Goal: Find contact information: Find contact information

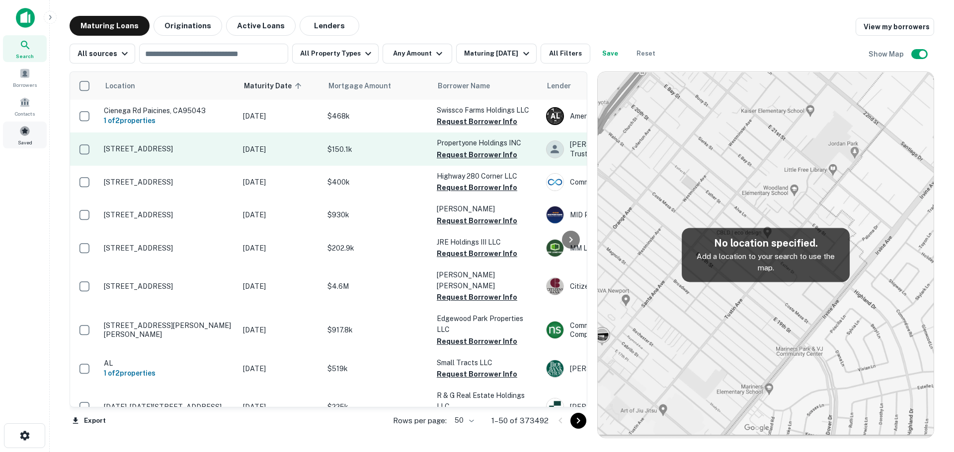
drag, startPoint x: 37, startPoint y: 129, endPoint x: 136, endPoint y: 162, distance: 104.8
click at [37, 129] on div "Saved" at bounding box center [25, 135] width 44 height 27
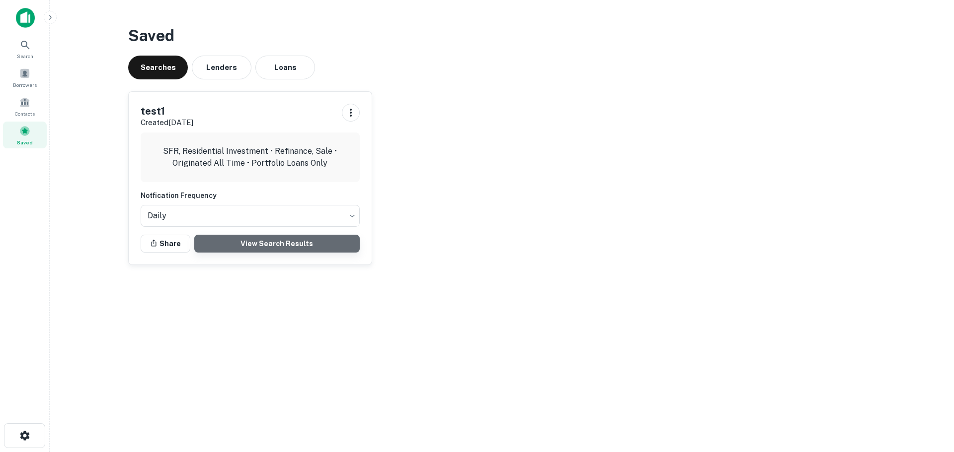
click at [221, 241] on link "View Search Results" at bounding box center [276, 244] width 165 height 18
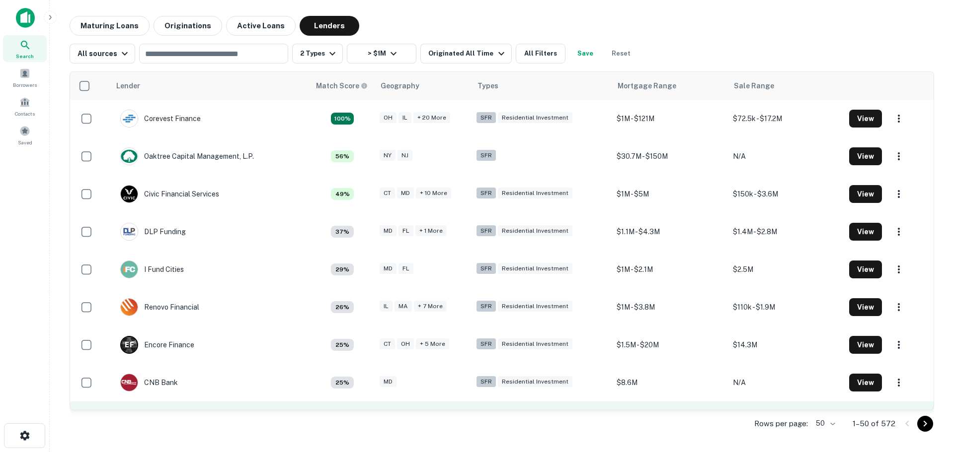
scroll to position [67, 0]
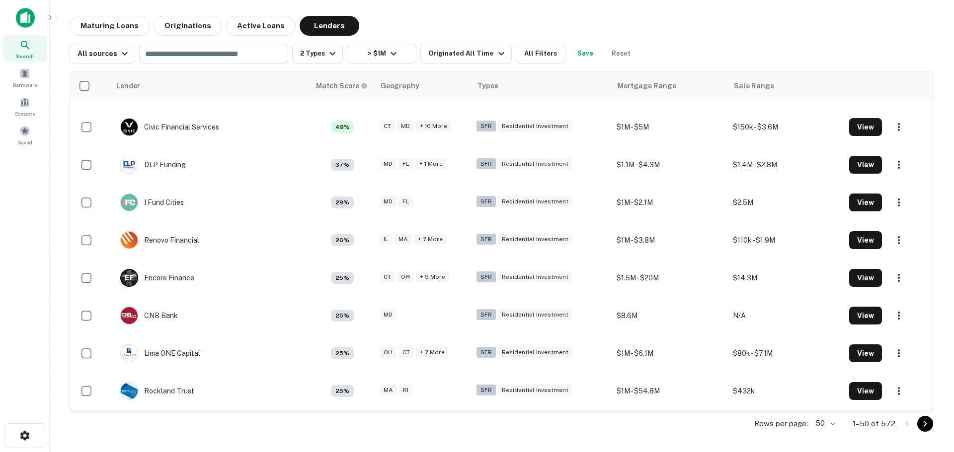
click at [927, 425] on icon "Go to next page" at bounding box center [925, 424] width 12 height 12
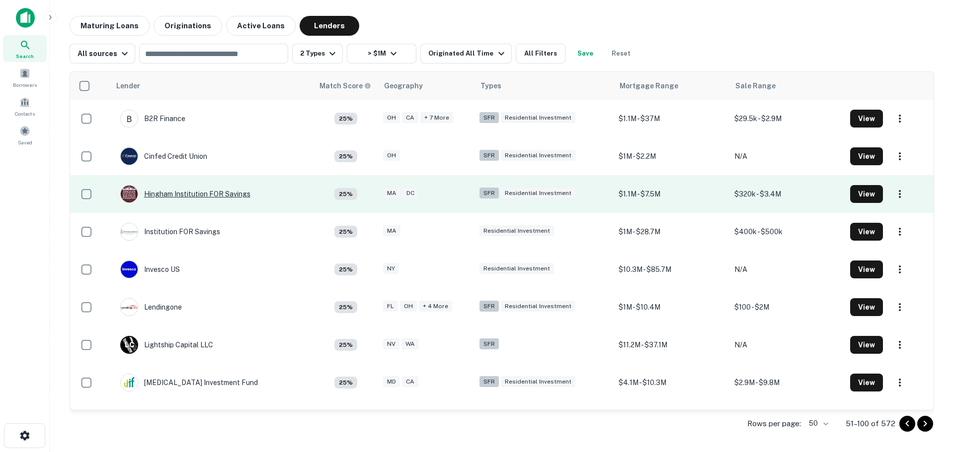
click at [180, 189] on div "Hingham Institution FOR Savings" at bounding box center [185, 194] width 130 height 18
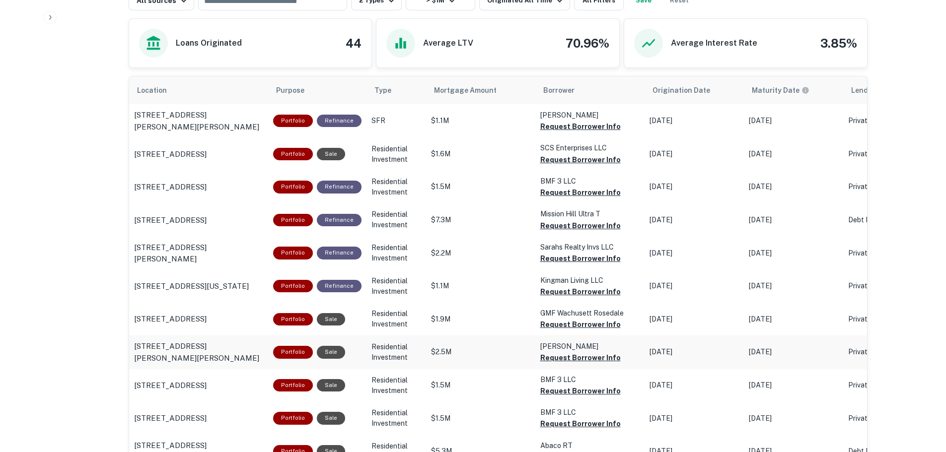
scroll to position [478, 0]
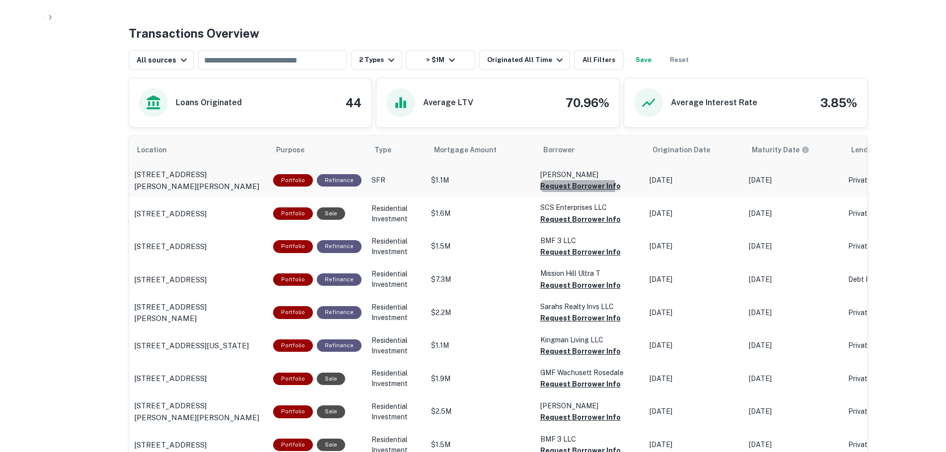
click at [540, 188] on button "Request Borrower Info" at bounding box center [580, 186] width 80 height 12
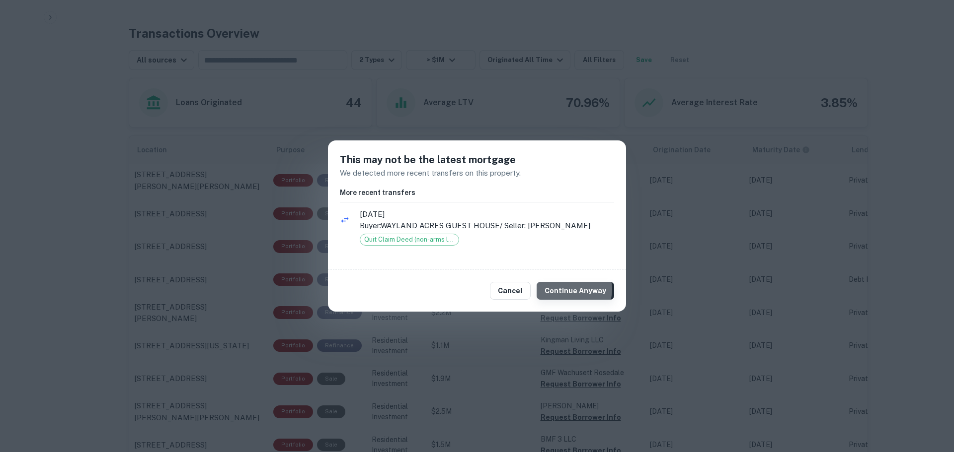
click at [575, 290] on button "Continue Anyway" at bounding box center [574, 291] width 77 height 18
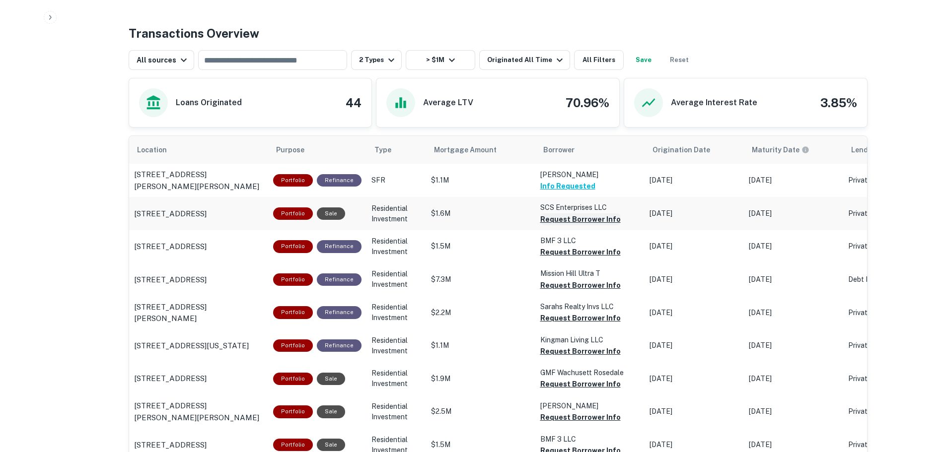
click at [578, 220] on button "Request Borrower Info" at bounding box center [580, 220] width 80 height 12
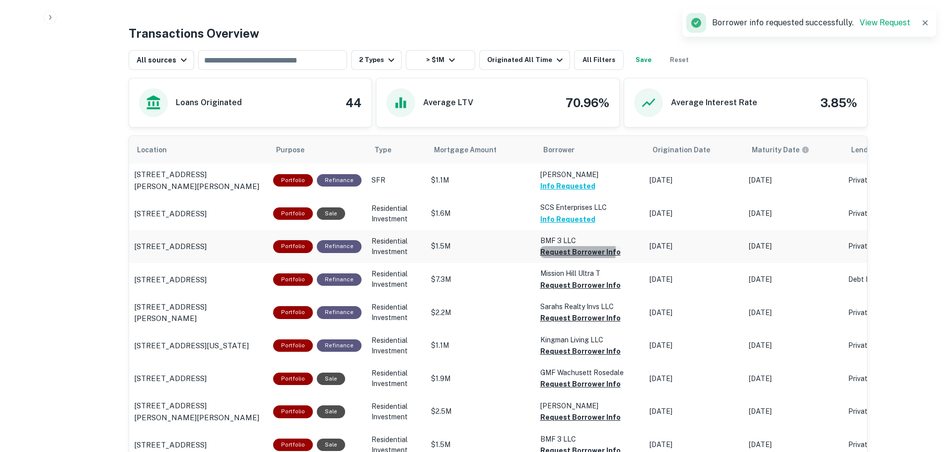
click at [564, 251] on button "Request Borrower Info" at bounding box center [580, 252] width 80 height 12
click at [567, 284] on button "Request Borrower Info" at bounding box center [580, 286] width 80 height 12
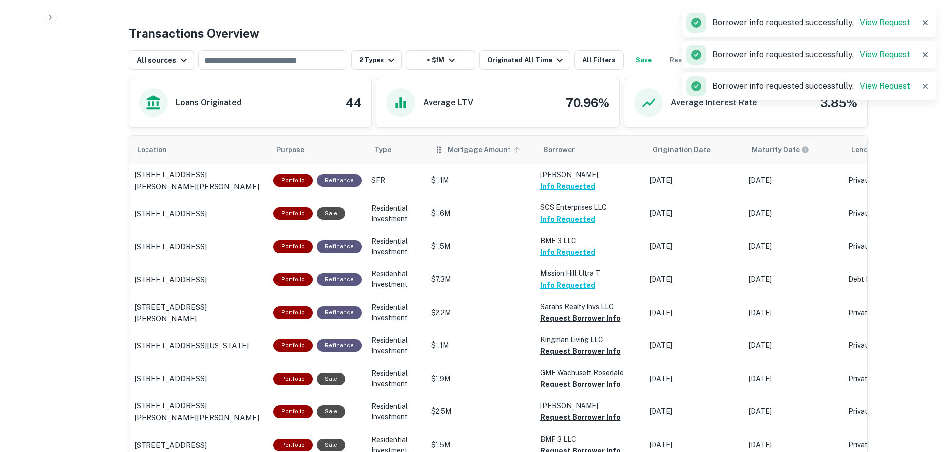
click at [471, 148] on span "Mortgage Amount" at bounding box center [485, 150] width 75 height 12
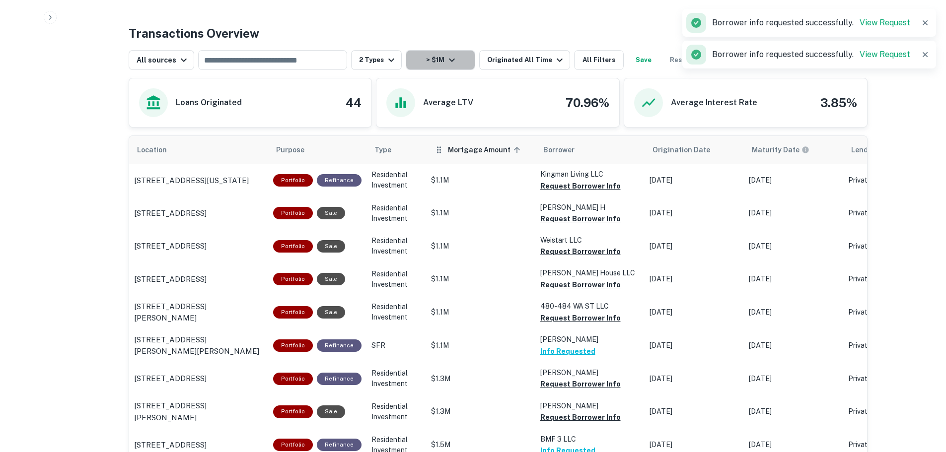
click at [453, 70] on button "> $1M" at bounding box center [441, 60] width 70 height 20
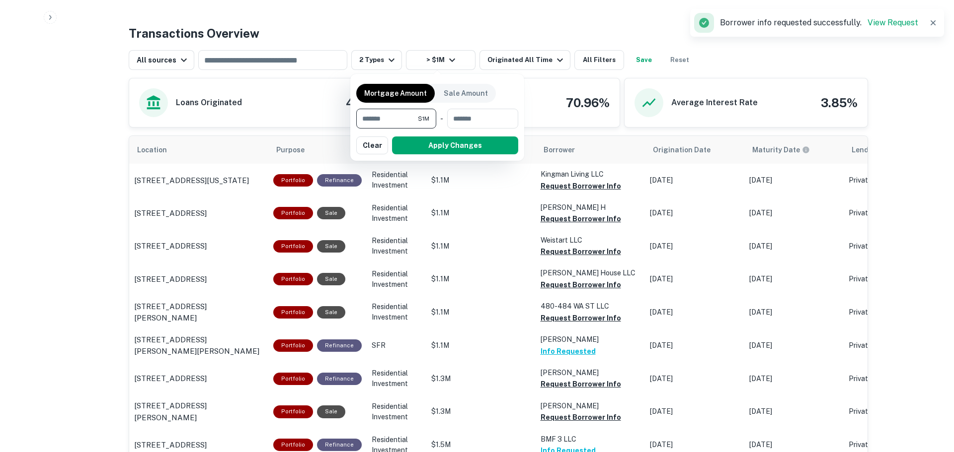
click at [551, 135] on div at bounding box center [477, 226] width 954 height 452
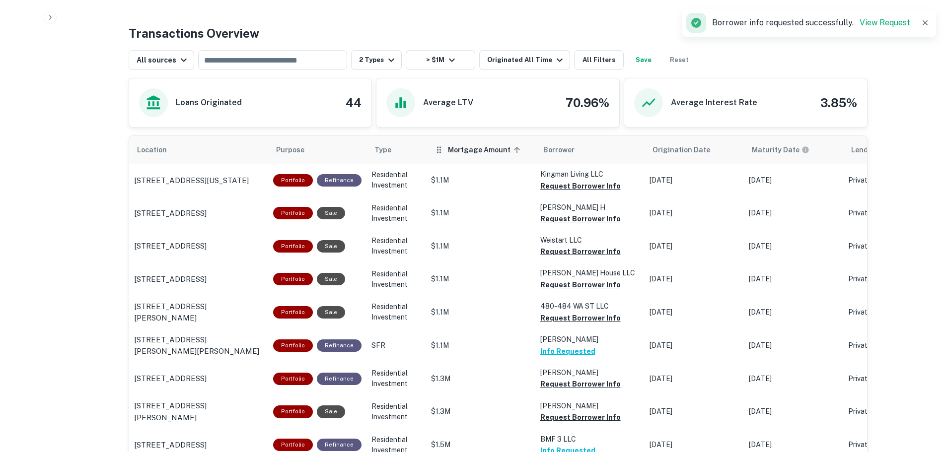
click at [481, 153] on span "Mortgage Amount sorted ascending" at bounding box center [485, 150] width 75 height 12
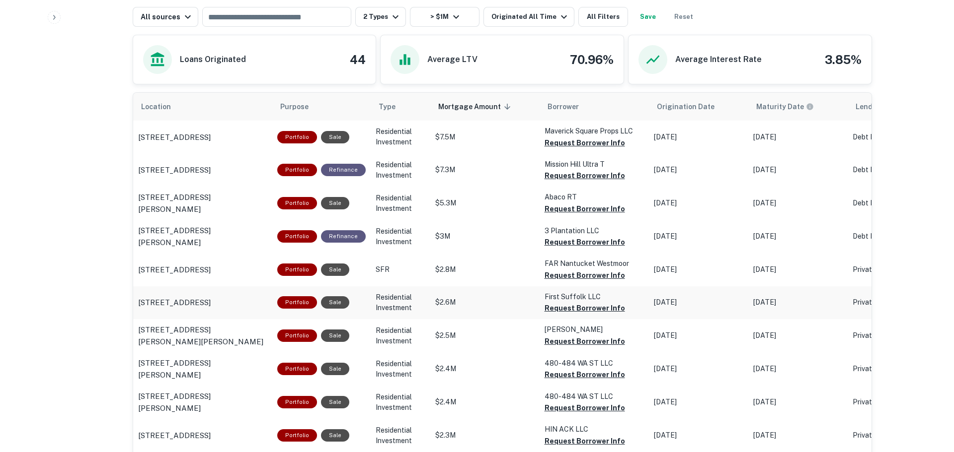
scroll to position [527, 0]
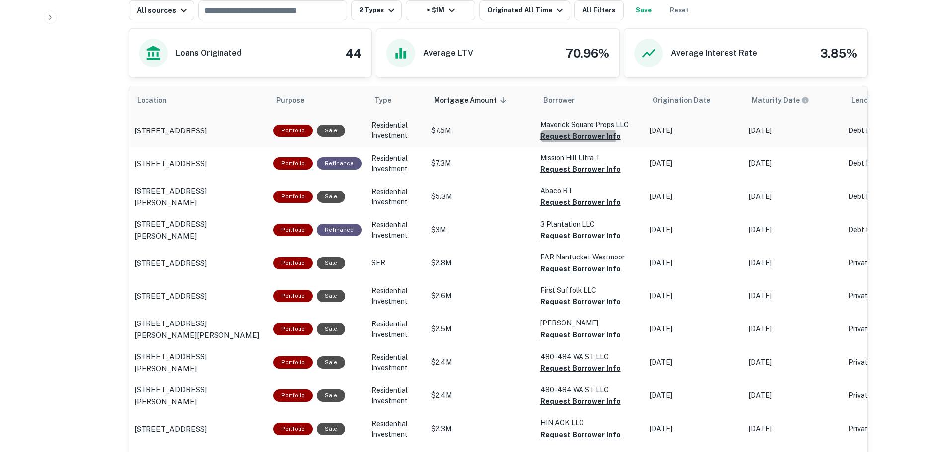
click at [560, 138] on button "Request Borrower Info" at bounding box center [580, 137] width 80 height 12
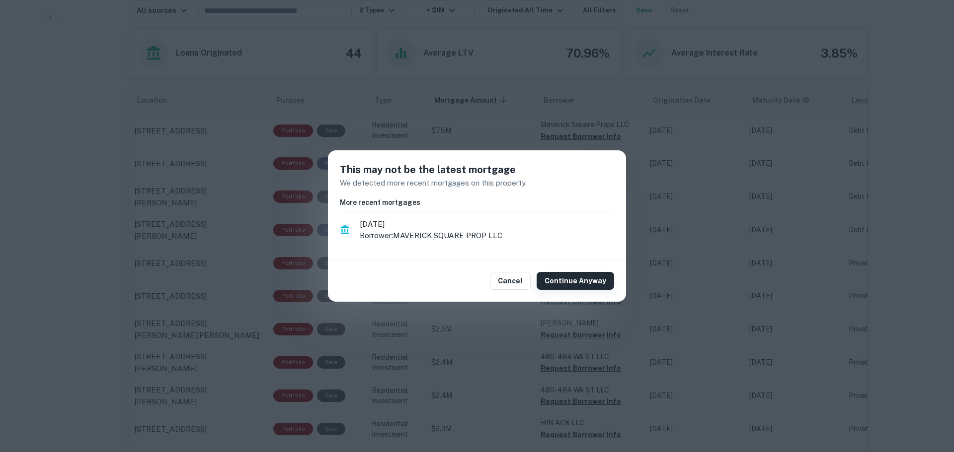
click at [569, 276] on button "Continue Anyway" at bounding box center [574, 281] width 77 height 18
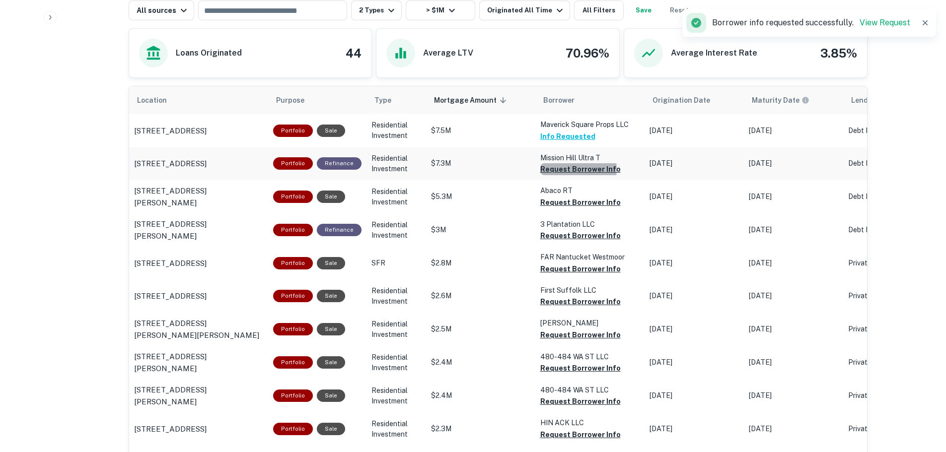
click at [573, 169] on button "Request Borrower Info" at bounding box center [580, 169] width 80 height 12
click at [573, 205] on button "Request Borrower Info" at bounding box center [580, 203] width 80 height 12
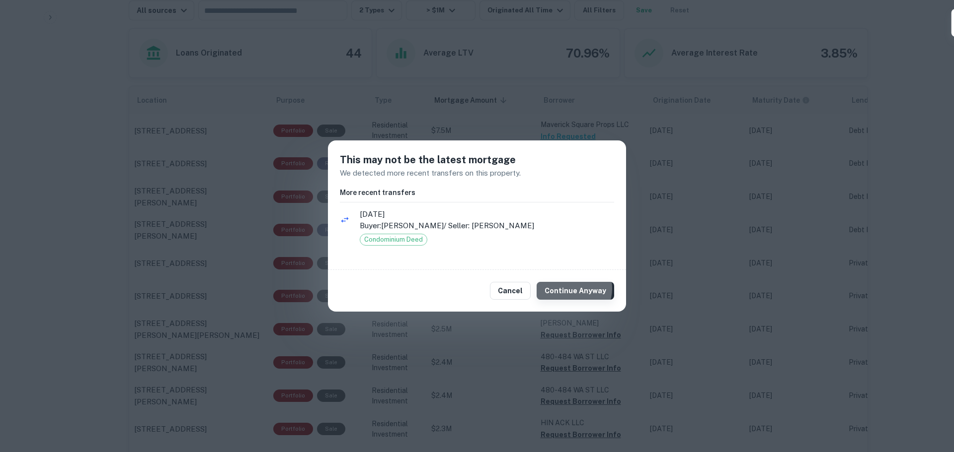
click at [572, 289] on button "Continue Anyway" at bounding box center [574, 291] width 77 height 18
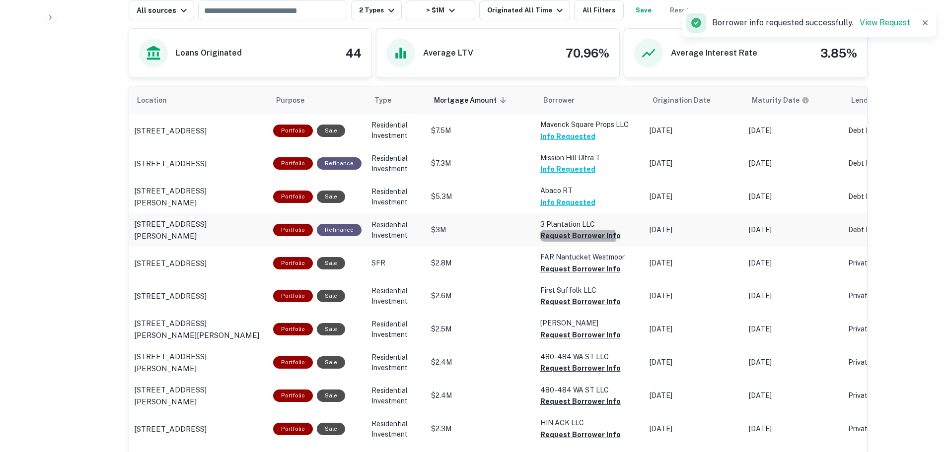
click at [562, 238] on button "Request Borrower Info" at bounding box center [580, 236] width 80 height 12
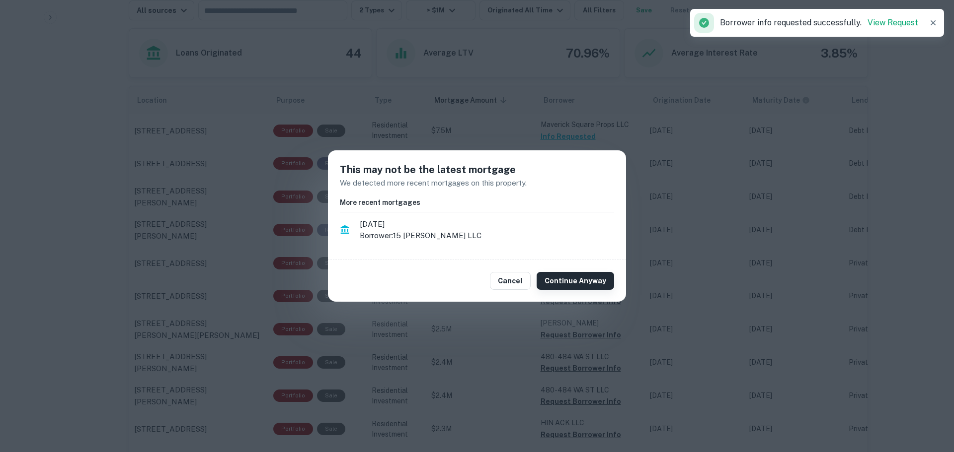
click at [602, 276] on button "Continue Anyway" at bounding box center [574, 281] width 77 height 18
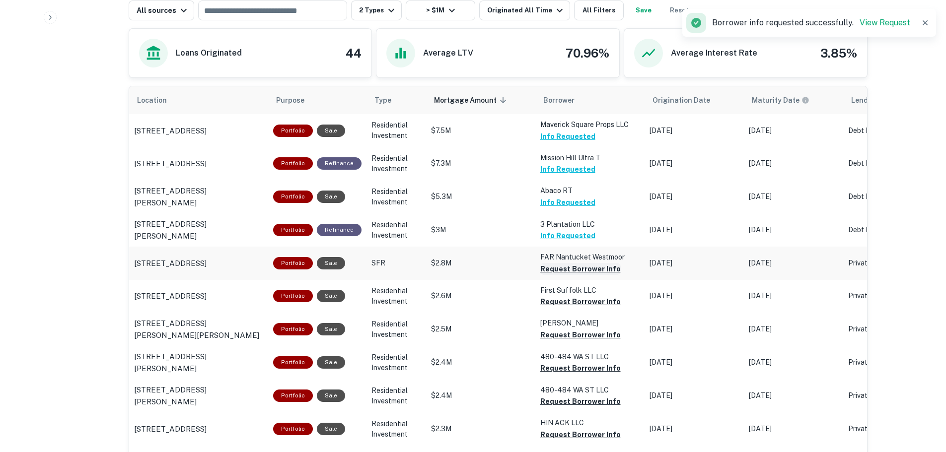
click at [549, 266] on button "Request Borrower Info" at bounding box center [580, 269] width 80 height 12
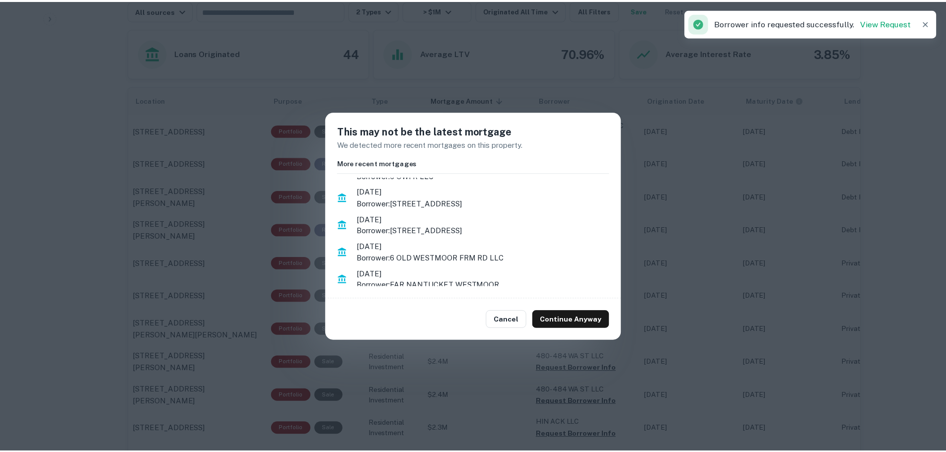
scroll to position [32, 0]
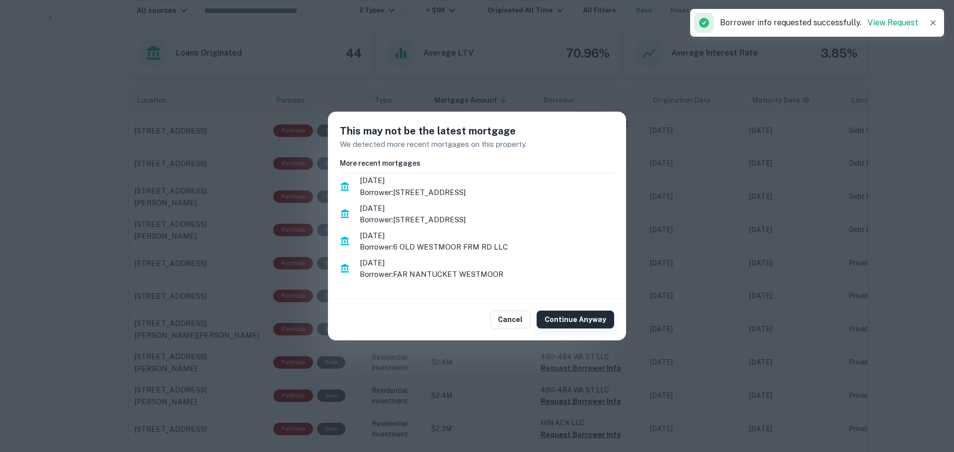
click at [581, 319] on button "Continue Anyway" at bounding box center [574, 320] width 77 height 18
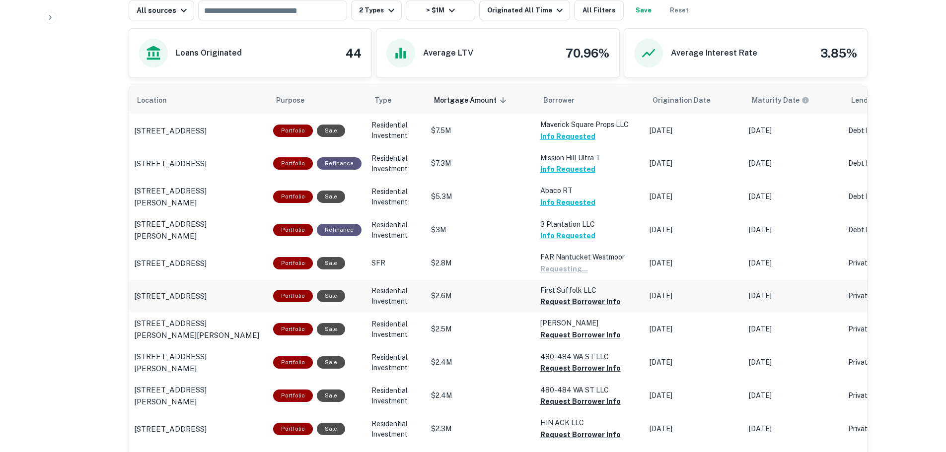
scroll to position [577, 0]
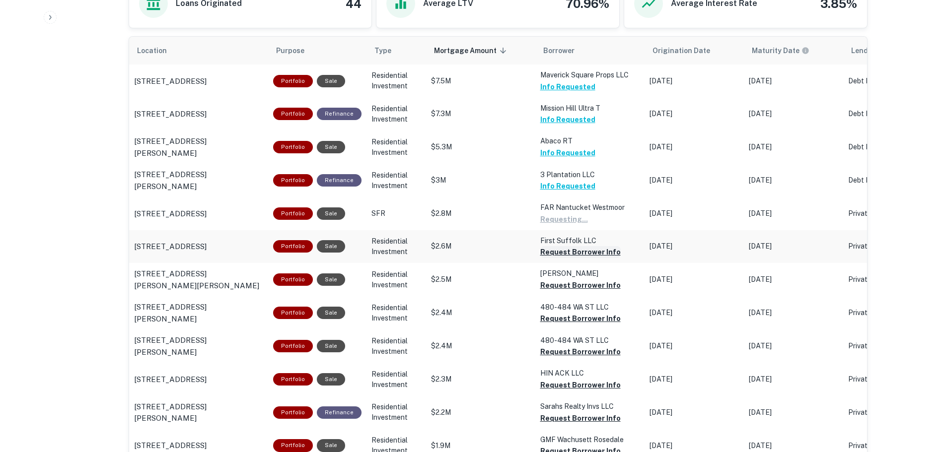
click at [550, 251] on button "Request Borrower Info" at bounding box center [580, 252] width 80 height 12
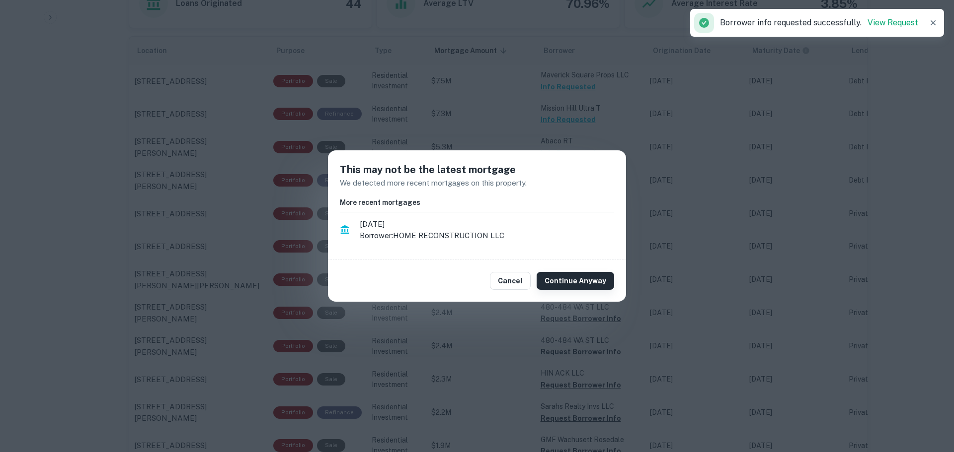
click at [570, 284] on button "Continue Anyway" at bounding box center [574, 281] width 77 height 18
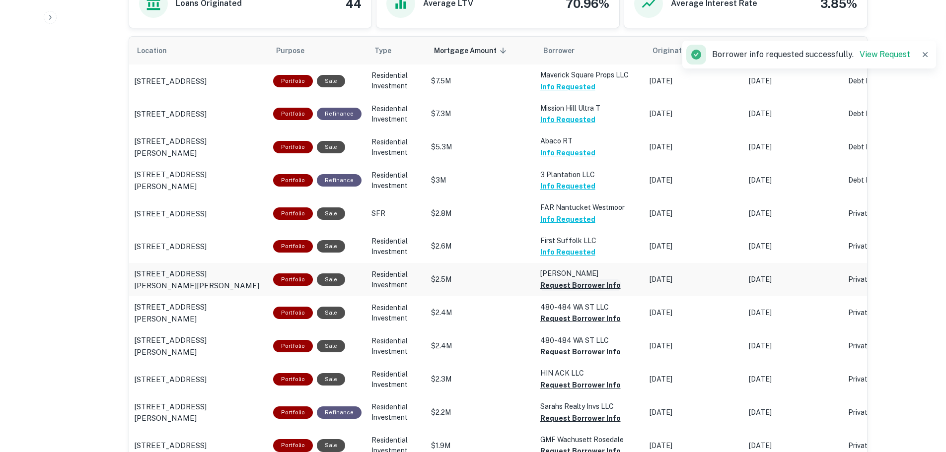
click at [595, 282] on button "Request Borrower Info" at bounding box center [580, 286] width 80 height 12
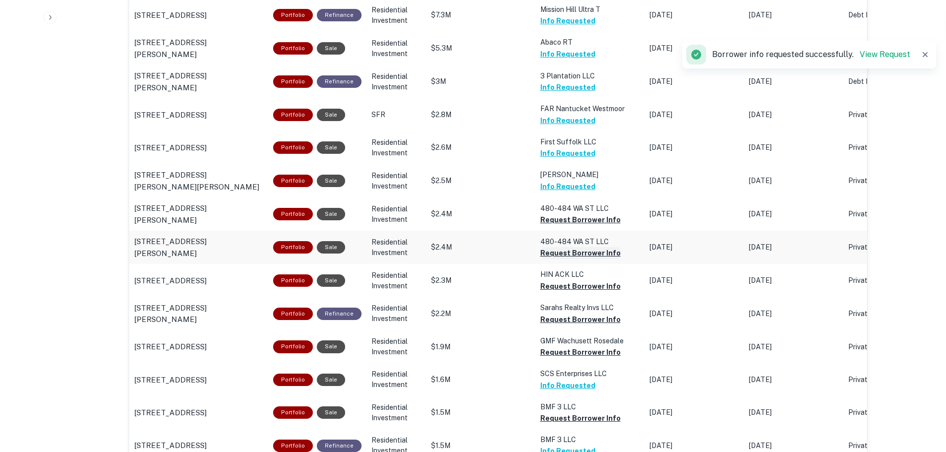
scroll to position [676, 0]
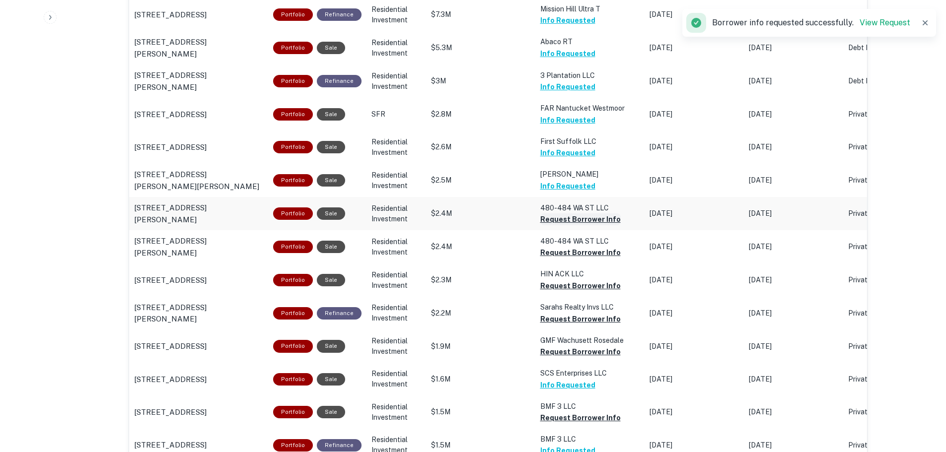
click at [576, 220] on button "Request Borrower Info" at bounding box center [580, 220] width 80 height 12
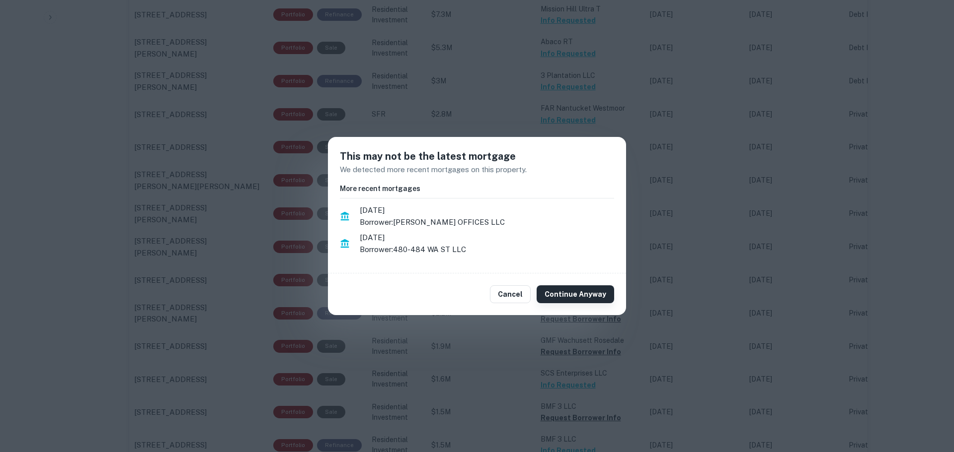
click at [576, 286] on button "Continue Anyway" at bounding box center [574, 295] width 77 height 18
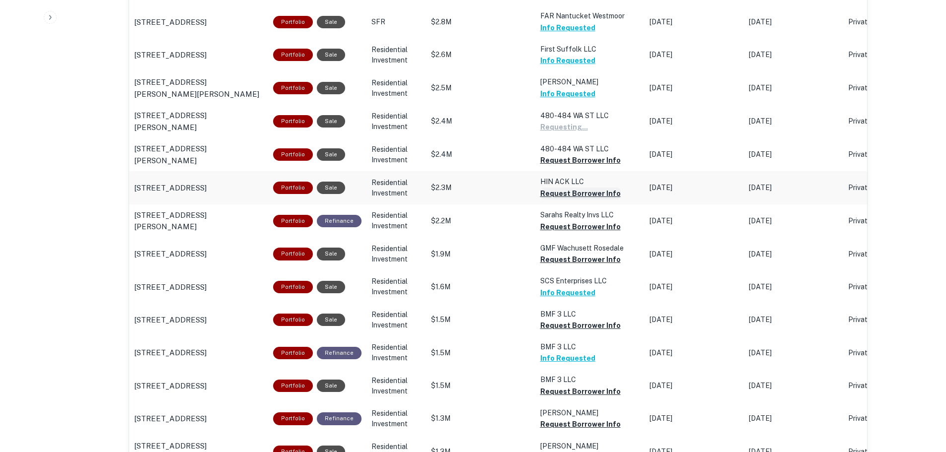
scroll to position [776, 0]
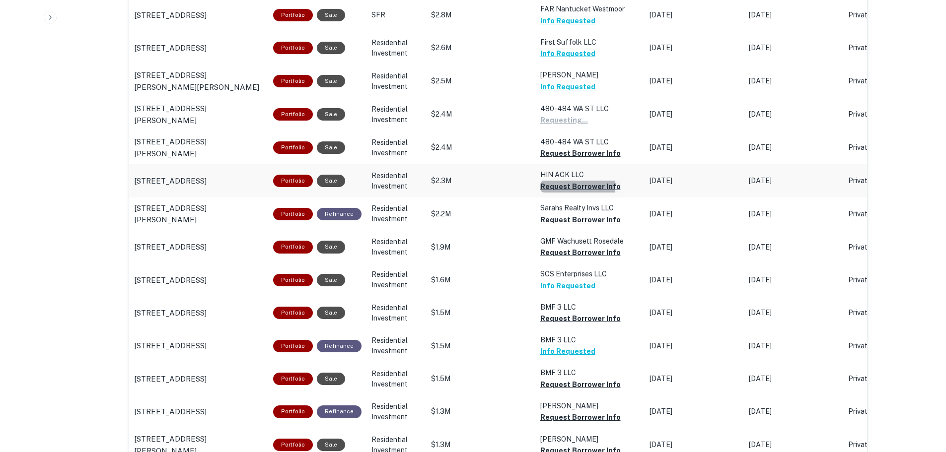
click at [559, 186] on button "Request Borrower Info" at bounding box center [580, 187] width 80 height 12
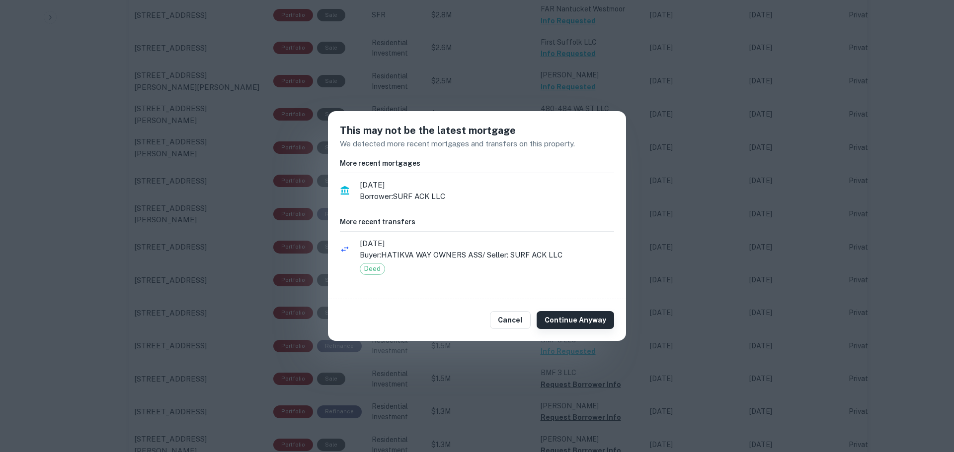
click at [570, 319] on button "Continue Anyway" at bounding box center [574, 320] width 77 height 18
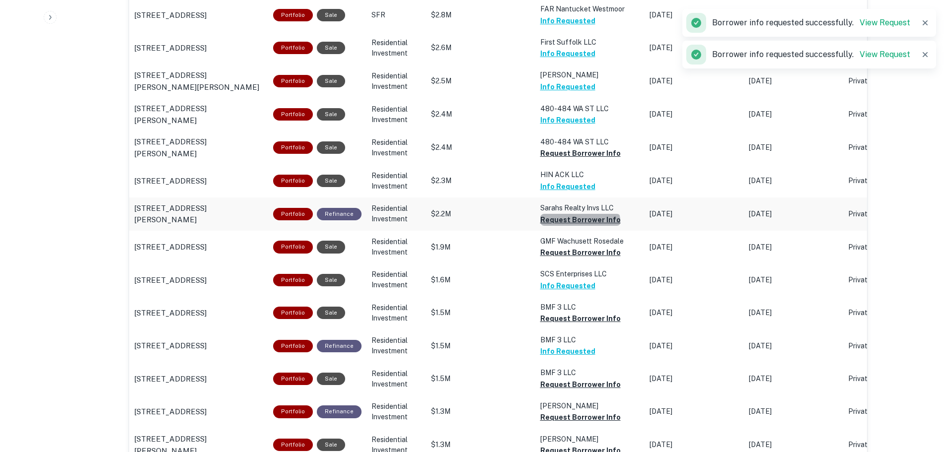
click at [574, 222] on button "Request Borrower Info" at bounding box center [580, 220] width 80 height 12
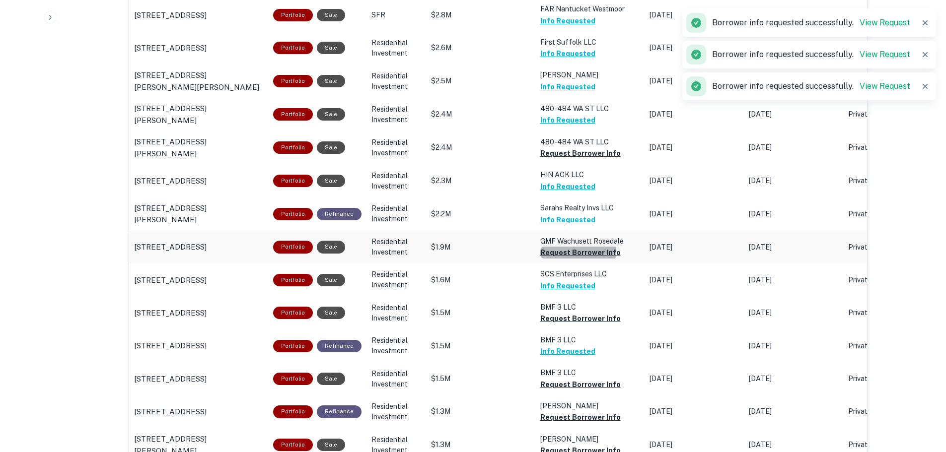
click at [572, 249] on button "Request Borrower Info" at bounding box center [580, 253] width 80 height 12
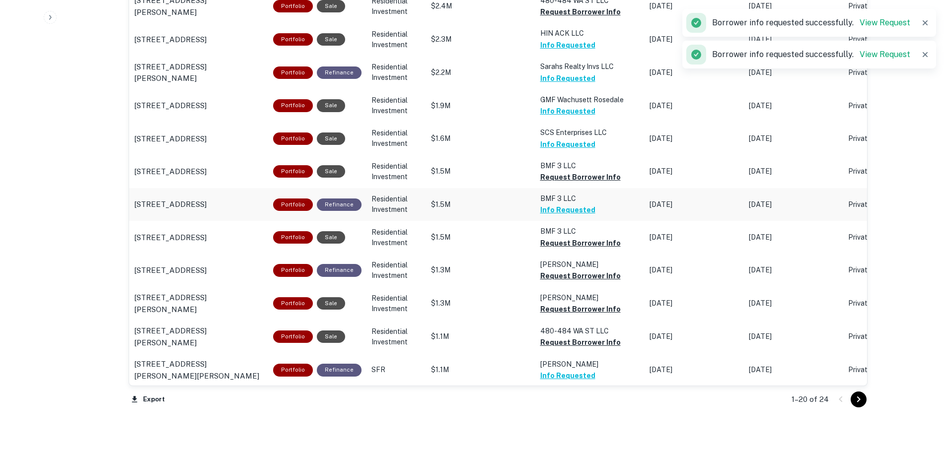
scroll to position [925, 0]
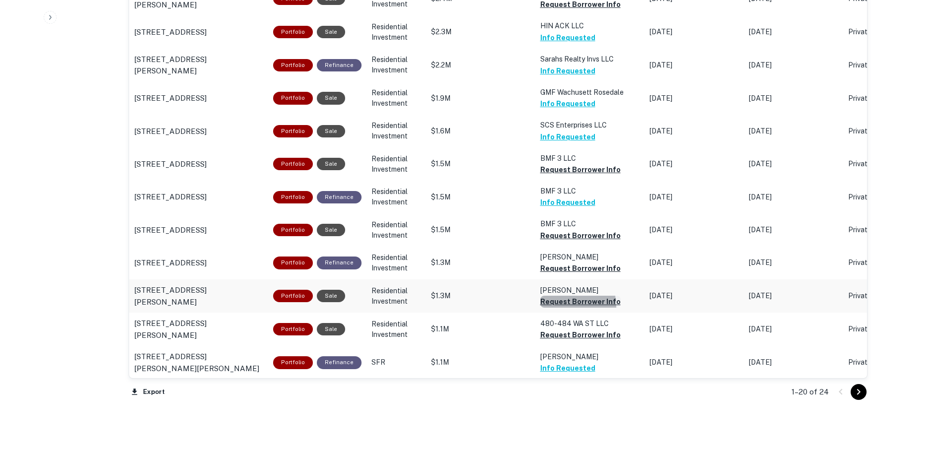
click at [559, 306] on button "Request Borrower Info" at bounding box center [580, 302] width 80 height 12
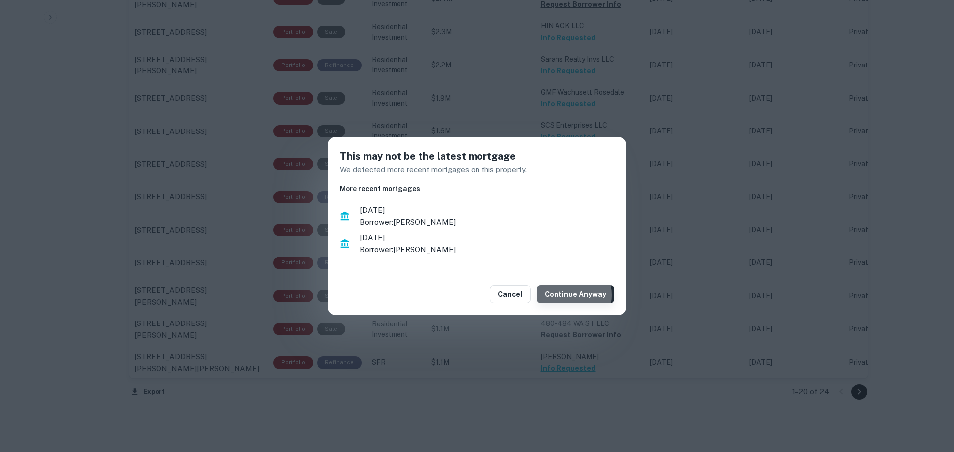
click at [570, 295] on button "Continue Anyway" at bounding box center [574, 295] width 77 height 18
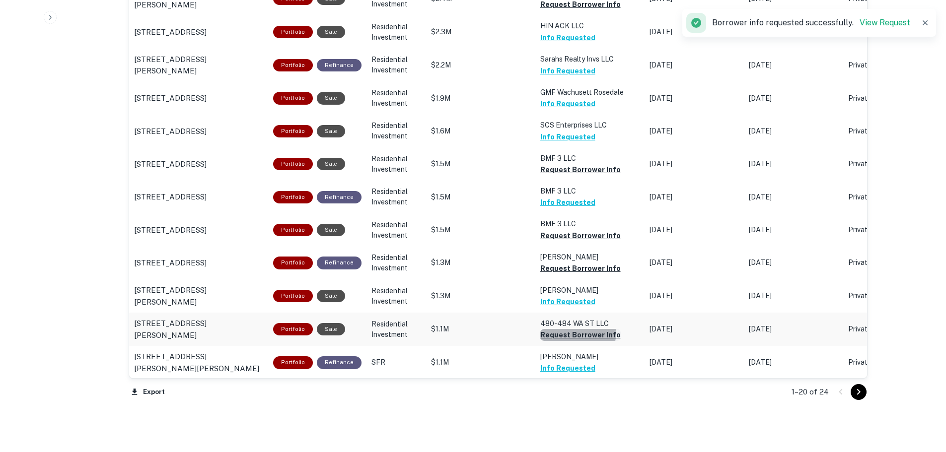
click at [565, 331] on button "Request Borrower Info" at bounding box center [580, 335] width 80 height 12
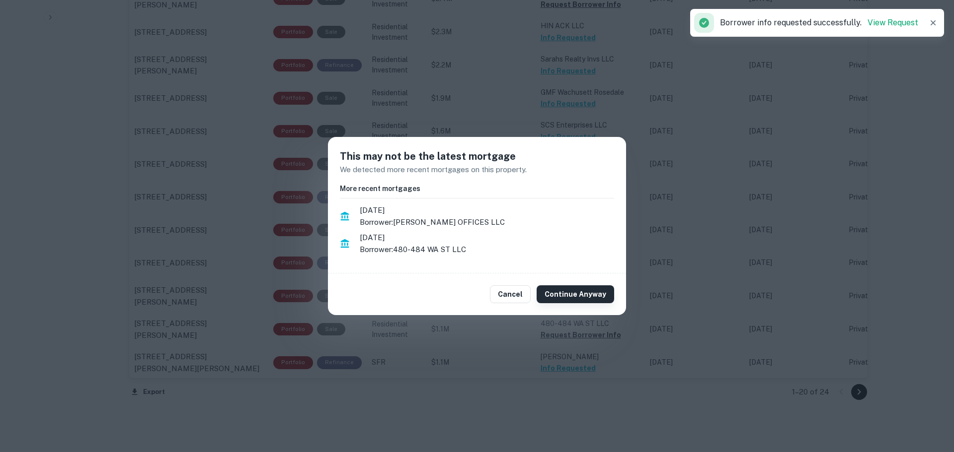
click at [574, 293] on button "Continue Anyway" at bounding box center [574, 295] width 77 height 18
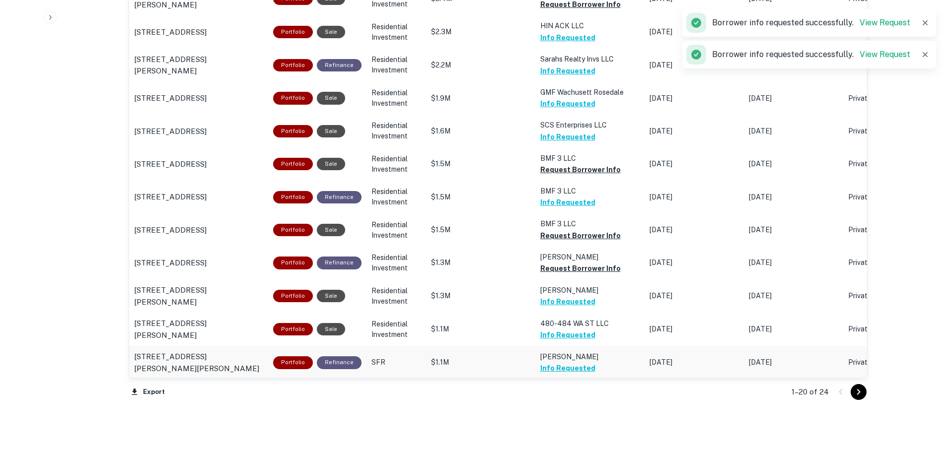
scroll to position [973, 0]
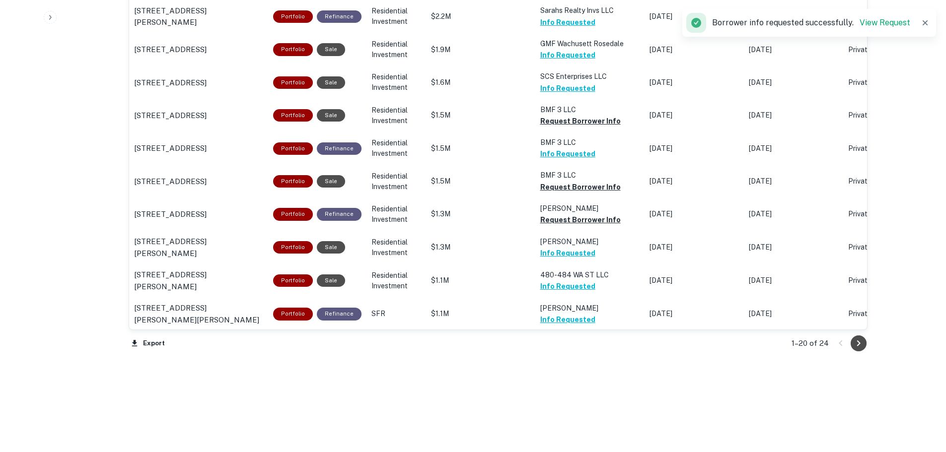
click at [862, 344] on icon "Go to next page" at bounding box center [859, 344] width 12 height 12
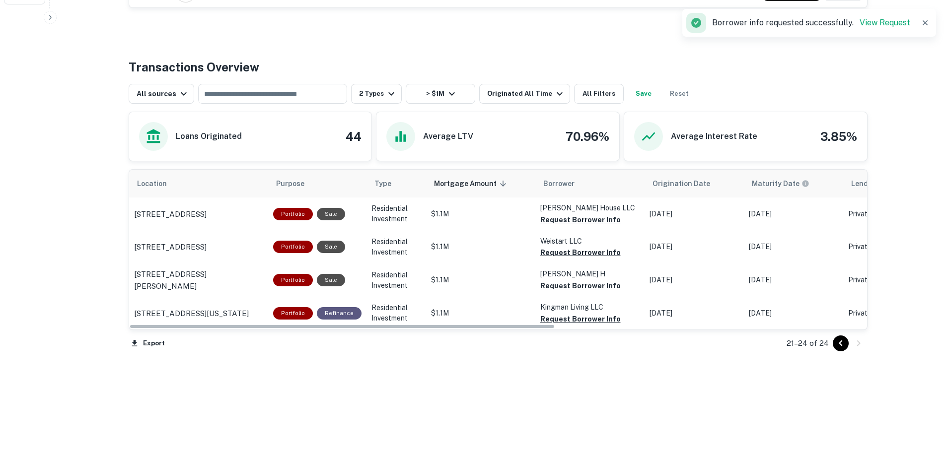
scroll to position [444, 0]
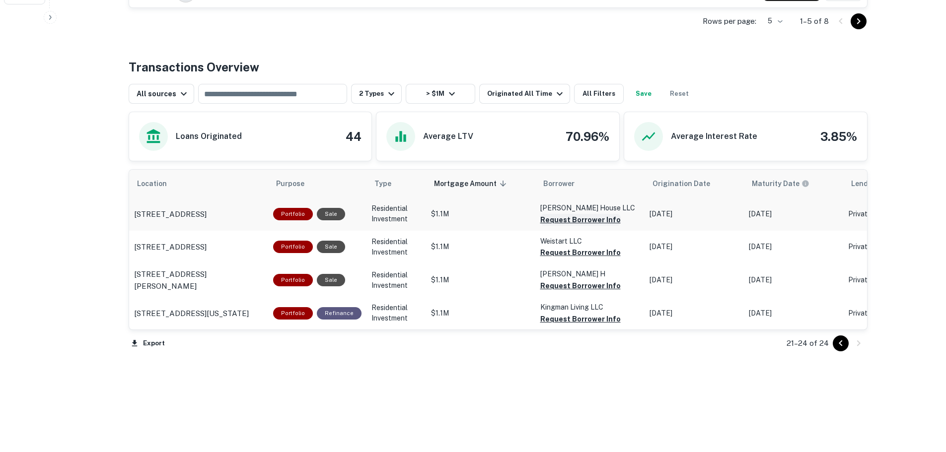
click at [558, 221] on button "Request Borrower Info" at bounding box center [580, 220] width 80 height 12
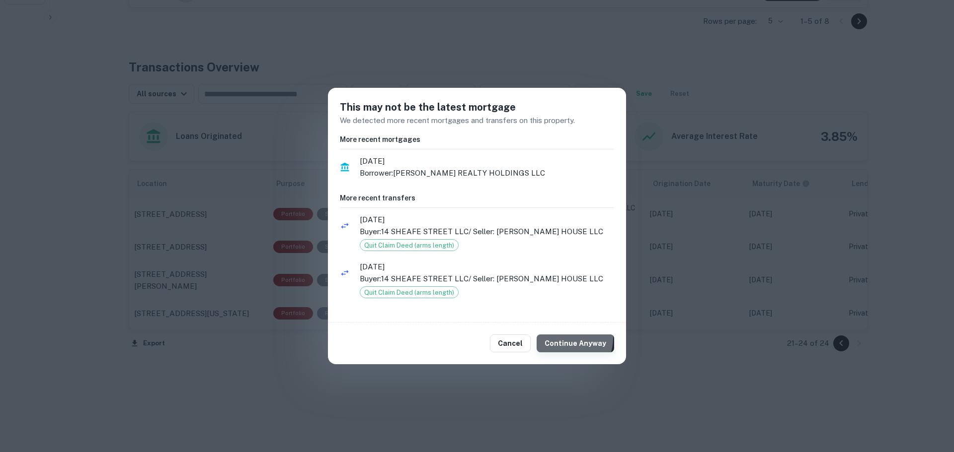
click at [566, 338] on button "Continue Anyway" at bounding box center [574, 344] width 77 height 18
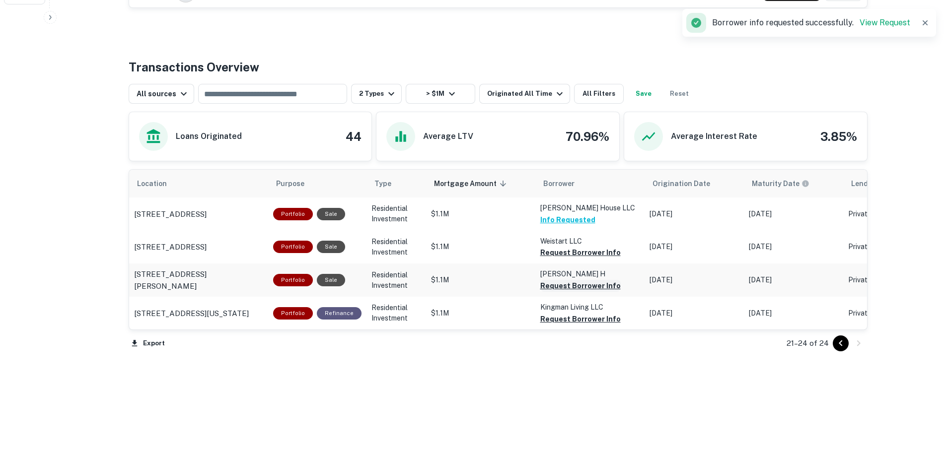
click at [561, 285] on button "Request Borrower Info" at bounding box center [580, 286] width 80 height 12
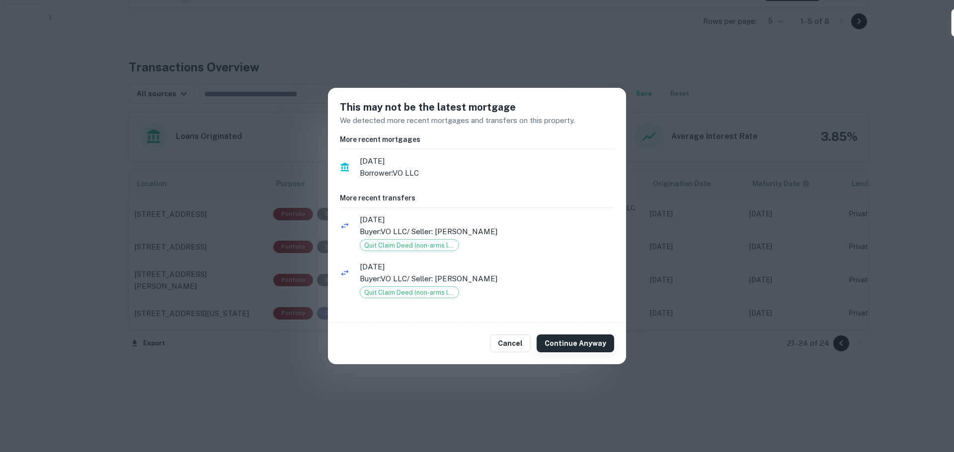
click at [573, 346] on button "Continue Anyway" at bounding box center [574, 344] width 77 height 18
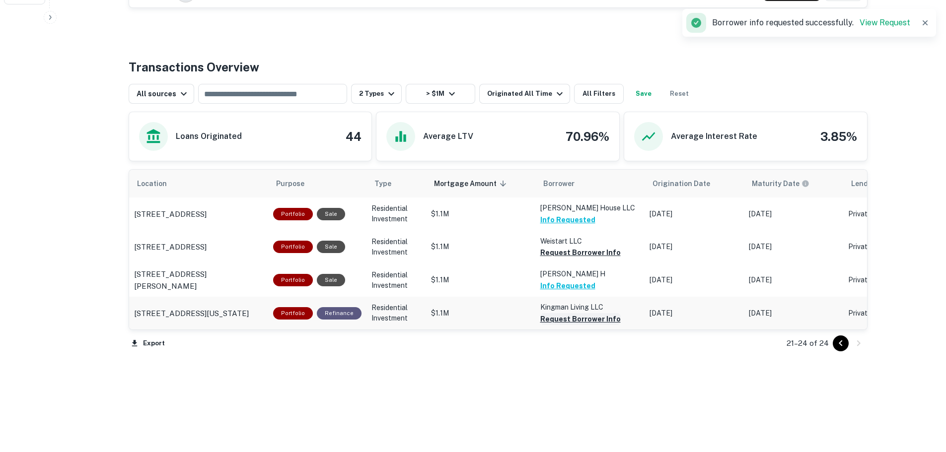
click at [574, 320] on button "Request Borrower Info" at bounding box center [580, 319] width 80 height 12
click at [578, 253] on button "Request Borrower Info" at bounding box center [580, 253] width 80 height 12
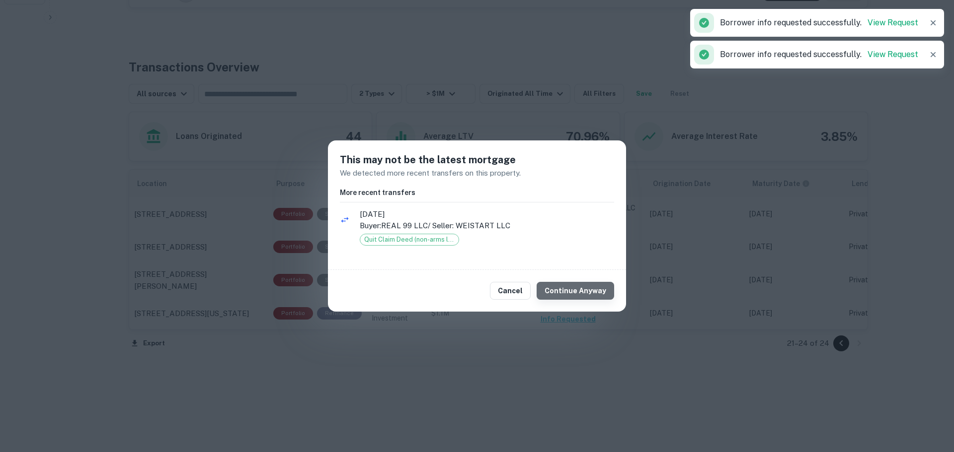
click at [582, 283] on button "Continue Anyway" at bounding box center [574, 291] width 77 height 18
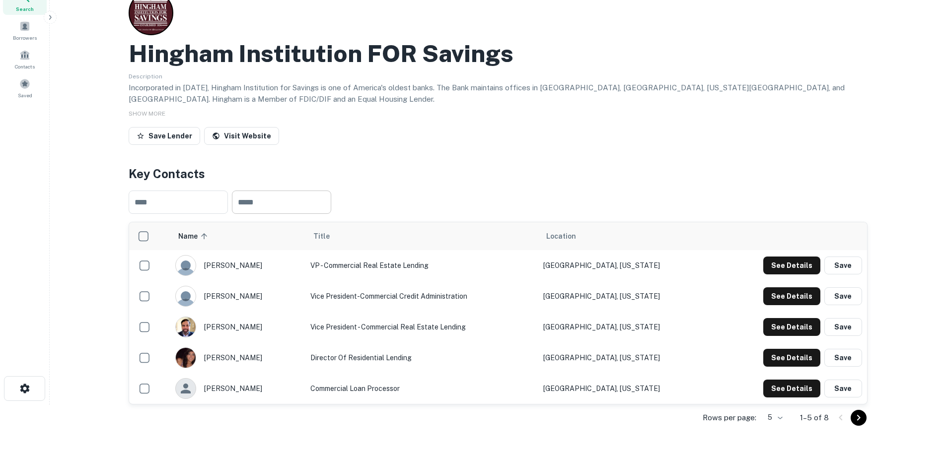
scroll to position [0, 0]
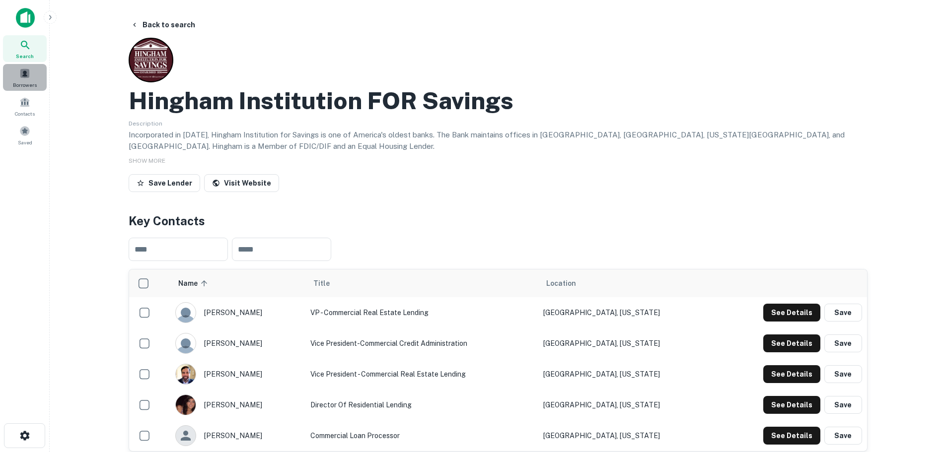
click at [36, 87] on span "Borrowers" at bounding box center [25, 85] width 24 height 8
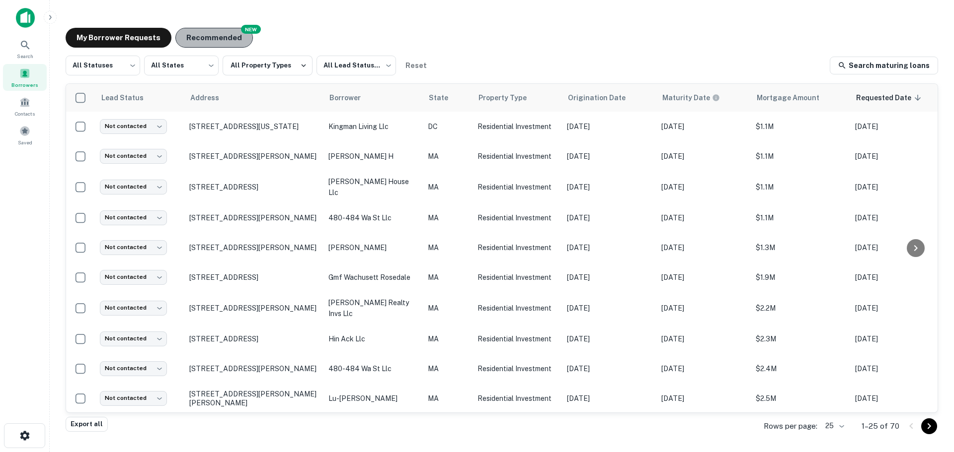
click at [229, 36] on button "Recommended" at bounding box center [213, 38] width 77 height 20
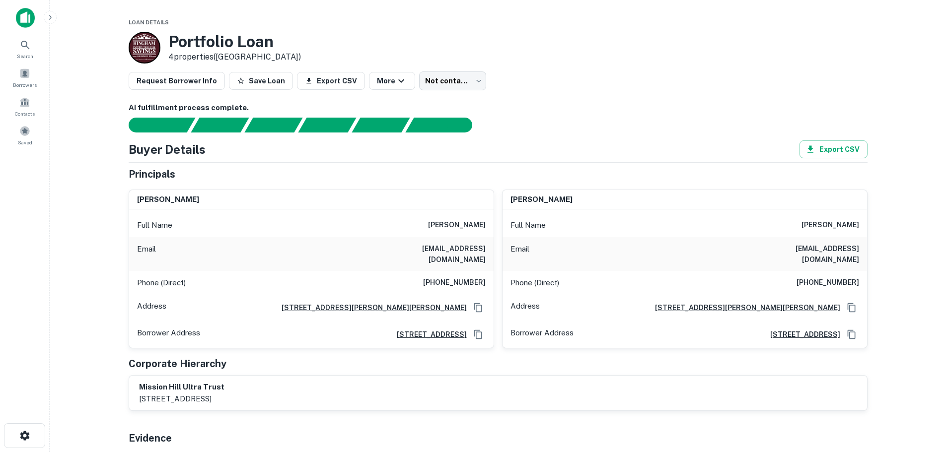
drag, startPoint x: 411, startPoint y: 224, endPoint x: 494, endPoint y: 228, distance: 82.6
click at [494, 228] on div "[PERSON_NAME] Full Name [PERSON_NAME] Email [EMAIL_ADDRESS][DOMAIN_NAME] Phone …" at bounding box center [312, 269] width 366 height 159
drag, startPoint x: 407, startPoint y: 251, endPoint x: 484, endPoint y: 248, distance: 77.5
click at [484, 248] on div "Email cakanksha@yahoo.com" at bounding box center [311, 254] width 365 height 34
copy h6 "cakanksha@yahoo.com"
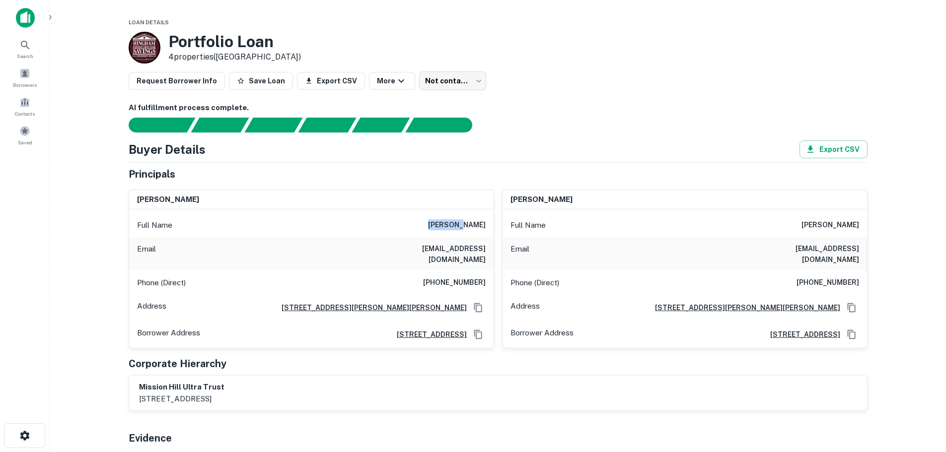
drag, startPoint x: 423, startPoint y: 226, endPoint x: 459, endPoint y: 227, distance: 35.8
click at [459, 227] on div "Full Name akanksha chaand" at bounding box center [311, 226] width 365 height 24
copy h6 "akanksha"
drag, startPoint x: 470, startPoint y: 225, endPoint x: 481, endPoint y: 225, distance: 10.9
click at [481, 225] on h6 "akanksha chaand" at bounding box center [457, 226] width 58 height 12
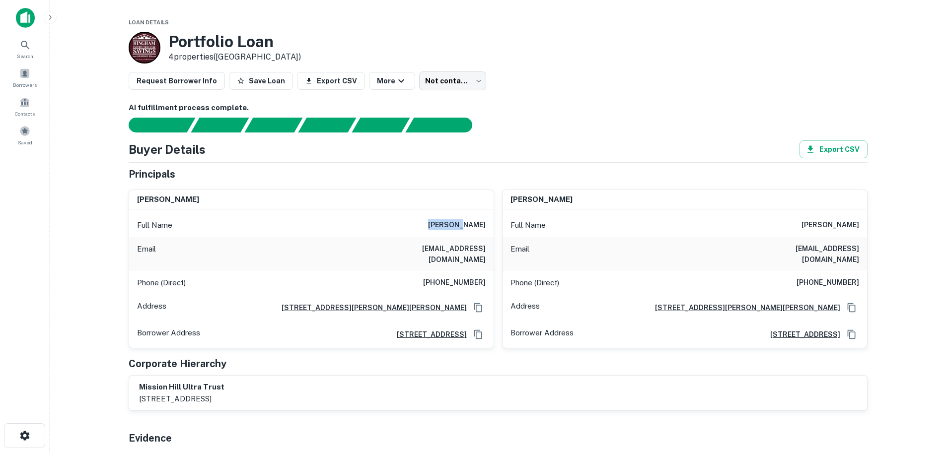
click at [482, 225] on h6 "akanksha chaand" at bounding box center [457, 226] width 58 height 12
drag, startPoint x: 486, startPoint y: 225, endPoint x: 463, endPoint y: 223, distance: 22.9
click at [463, 223] on div "Full Name akanksha chaand" at bounding box center [311, 226] width 365 height 24
copy h6 "chaand"
drag, startPoint x: 418, startPoint y: 228, endPoint x: 493, endPoint y: 227, distance: 75.5
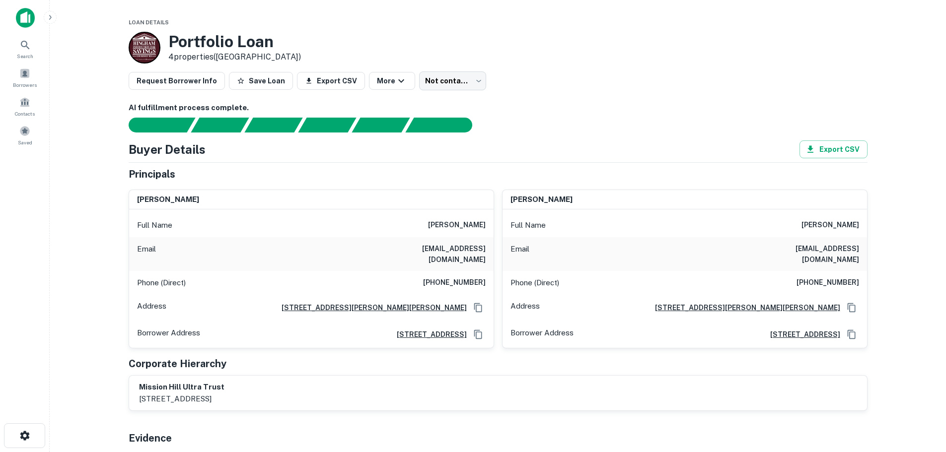
click at [493, 227] on div "Full Name akanksha chaand" at bounding box center [311, 226] width 365 height 24
copy h6 "[PERSON_NAME]"
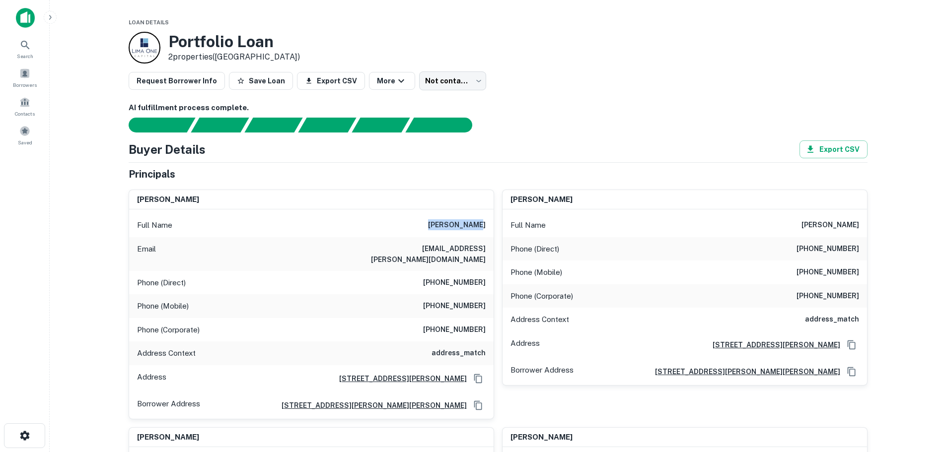
drag, startPoint x: 439, startPoint y: 220, endPoint x: 486, endPoint y: 223, distance: 47.3
click at [486, 223] on div "Full Name carlos sousa" at bounding box center [311, 226] width 365 height 24
copy h6 "carlos sousa"
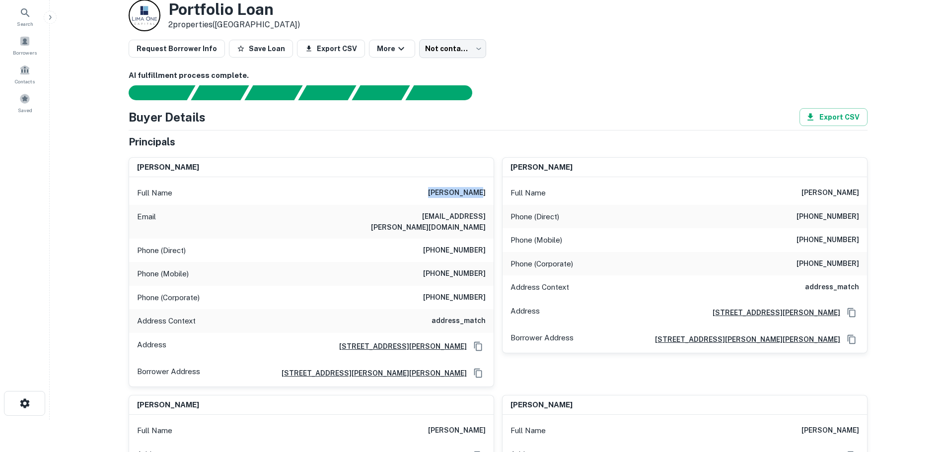
scroll to position [50, 0]
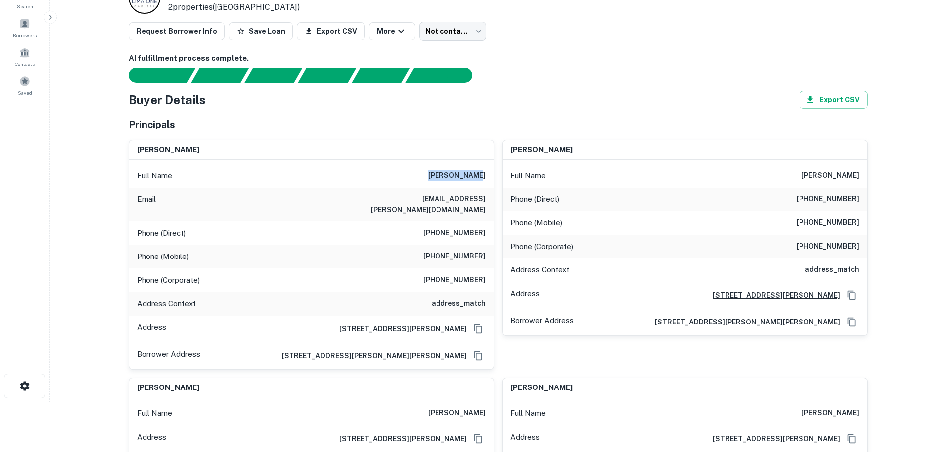
drag, startPoint x: 798, startPoint y: 174, endPoint x: 868, endPoint y: 177, distance: 70.1
copy h6 "katherine sousa"
drag, startPoint x: 403, startPoint y: 201, endPoint x: 487, endPoint y: 202, distance: 83.9
click at [487, 202] on div "Email nic.c.sousa@gmail.com" at bounding box center [311, 205] width 365 height 34
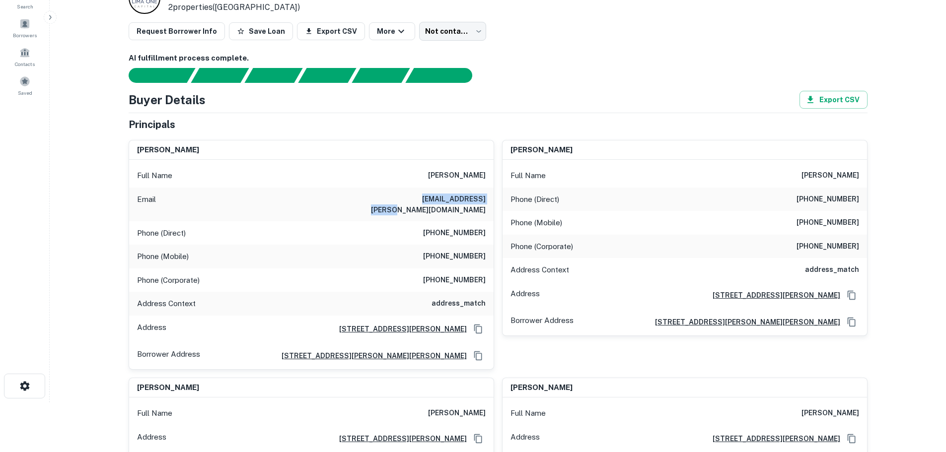
copy h6 "nic.c.sousa@gmail.com"
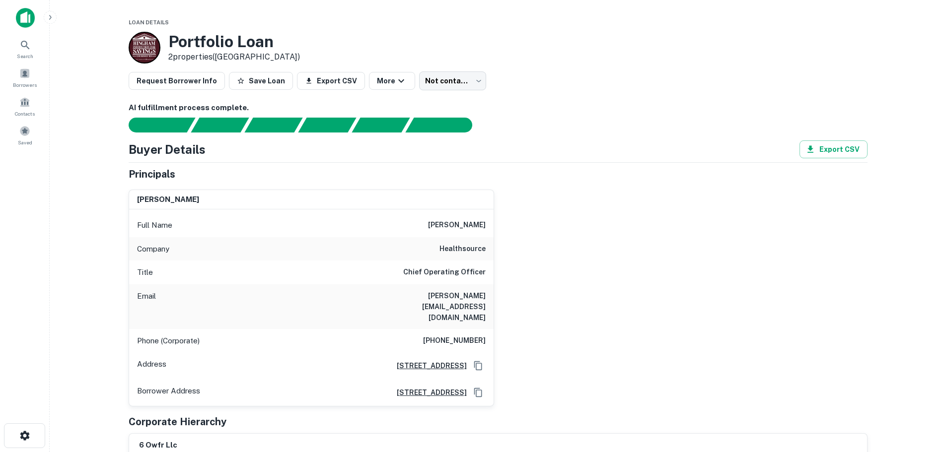
drag, startPoint x: 415, startPoint y: 217, endPoint x: 490, endPoint y: 221, distance: 75.1
click at [490, 221] on div "Full Name [PERSON_NAME]" at bounding box center [311, 226] width 365 height 24
copy h6 "[PERSON_NAME]"
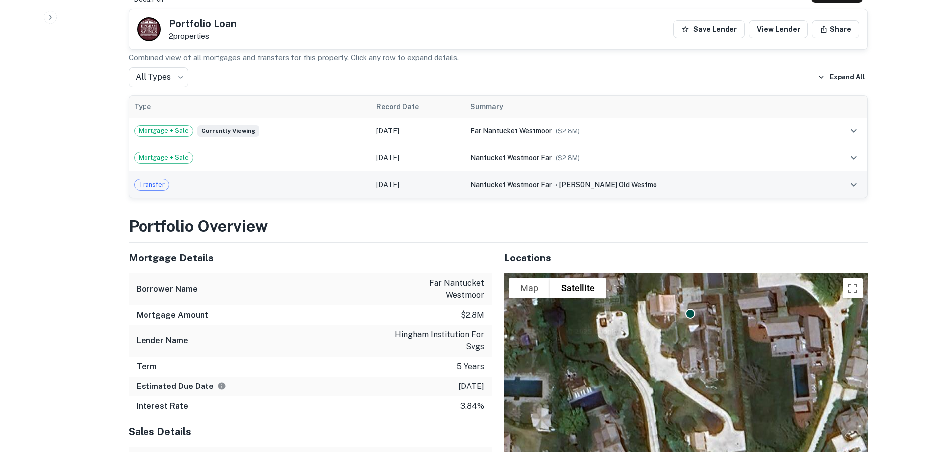
scroll to position [546, 0]
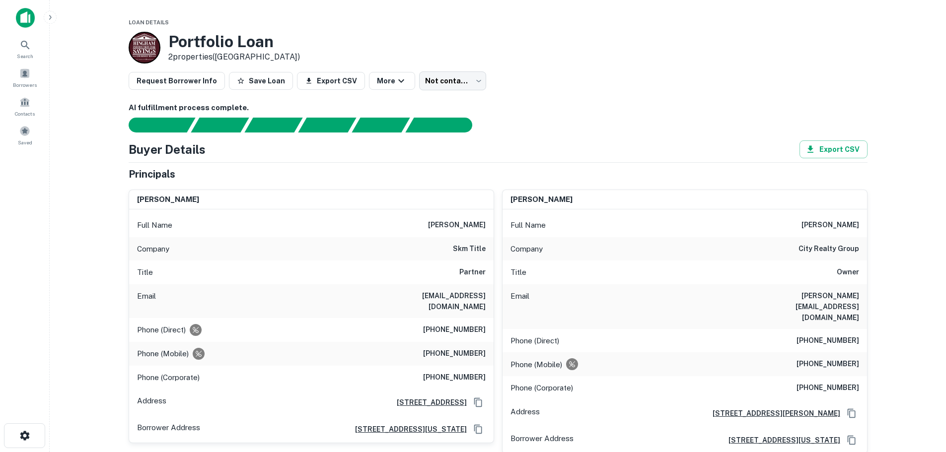
drag, startPoint x: 466, startPoint y: 226, endPoint x: 485, endPoint y: 224, distance: 18.5
click at [485, 224] on h6 "alan b. sharaf" at bounding box center [457, 226] width 58 height 12
drag, startPoint x: 761, startPoint y: 293, endPoint x: 864, endPoint y: 295, distance: 102.4
click at [864, 295] on div "Email fred@cityrealtyboston.com" at bounding box center [685, 307] width 365 height 45
copy h6 "fred@cityrealtyboston.com"
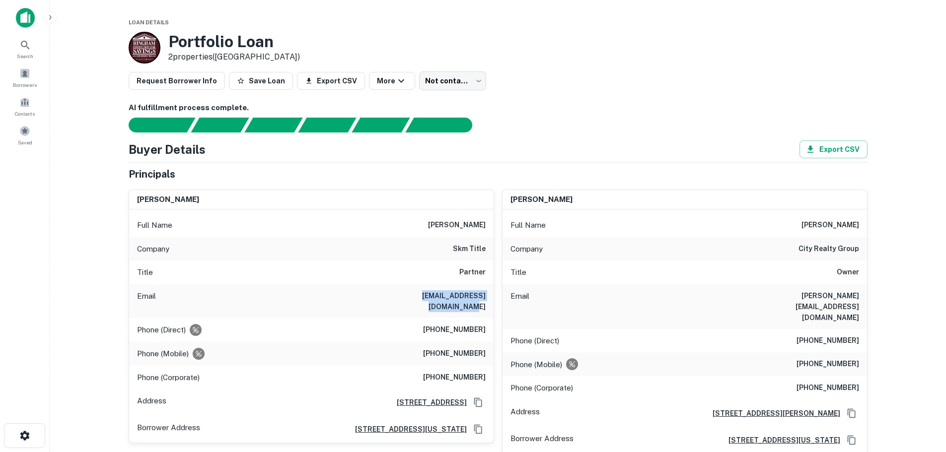
drag, startPoint x: 377, startPoint y: 295, endPoint x: 489, endPoint y: 296, distance: 111.8
click at [489, 296] on div "Email asharaf@weclosetheloan.com" at bounding box center [311, 302] width 365 height 34
copy h6 "asharaf@weclosetheloan.com"
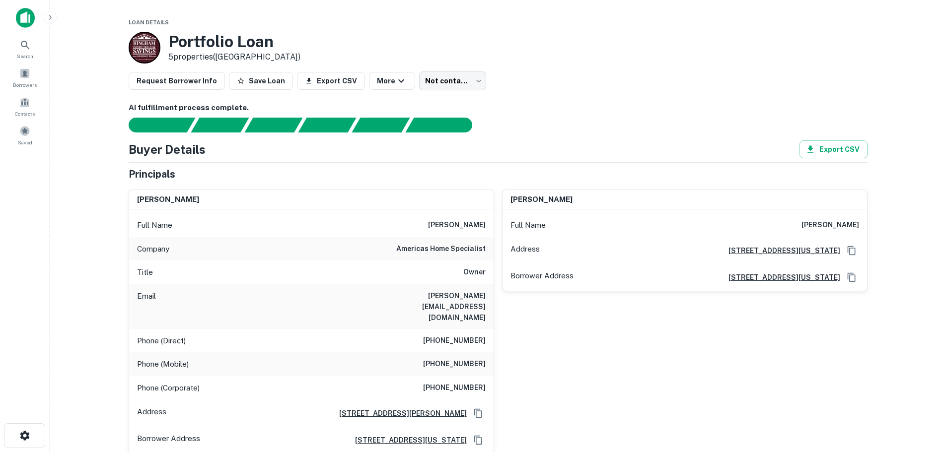
drag, startPoint x: 422, startPoint y: 221, endPoint x: 494, endPoint y: 226, distance: 71.7
click at [494, 226] on div "carlos castillo Full Name carlos castillo Company americas home specialist Titl…" at bounding box center [312, 322] width 366 height 265
copy h6 "carlos castillo"
drag, startPoint x: 392, startPoint y: 295, endPoint x: 490, endPoint y: 301, distance: 97.5
click at [490, 301] on div "Email carlos@screenrepairfl.com" at bounding box center [311, 307] width 365 height 45
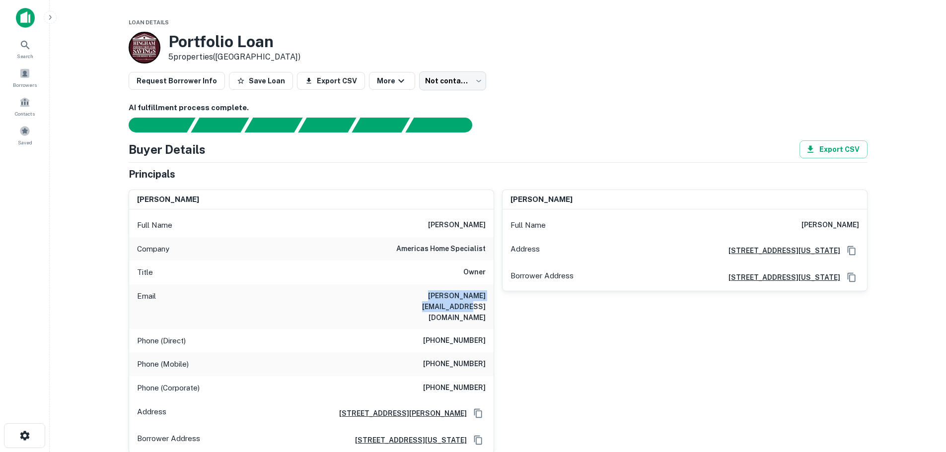
copy h6 "carlos@screenrepairfl.com"
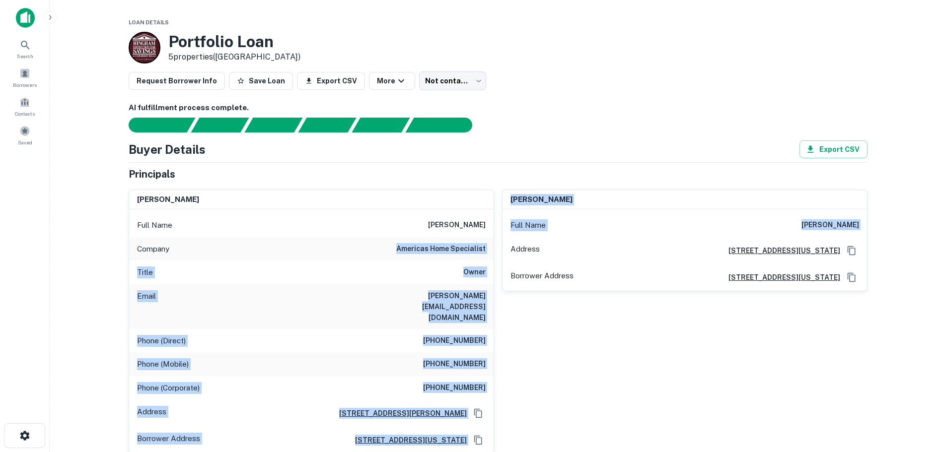
drag, startPoint x: 396, startPoint y: 251, endPoint x: 495, endPoint y: 255, distance: 98.9
click at [495, 255] on div "carlos castillo Full Name carlos castillo Company americas home specialist Titl…" at bounding box center [494, 318] width 747 height 273
click at [405, 250] on h6 "americas home specialist" at bounding box center [440, 249] width 89 height 12
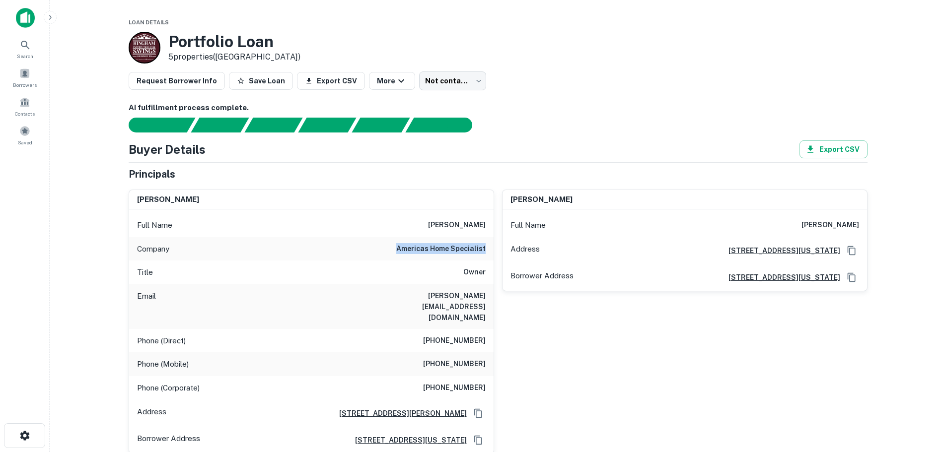
drag, startPoint x: 396, startPoint y: 250, endPoint x: 494, endPoint y: 255, distance: 97.5
click at [494, 255] on div "carlos castillo Full Name carlos castillo Company americas home specialist Titl…" at bounding box center [312, 322] width 366 height 265
copy h6 "americas home specialist"
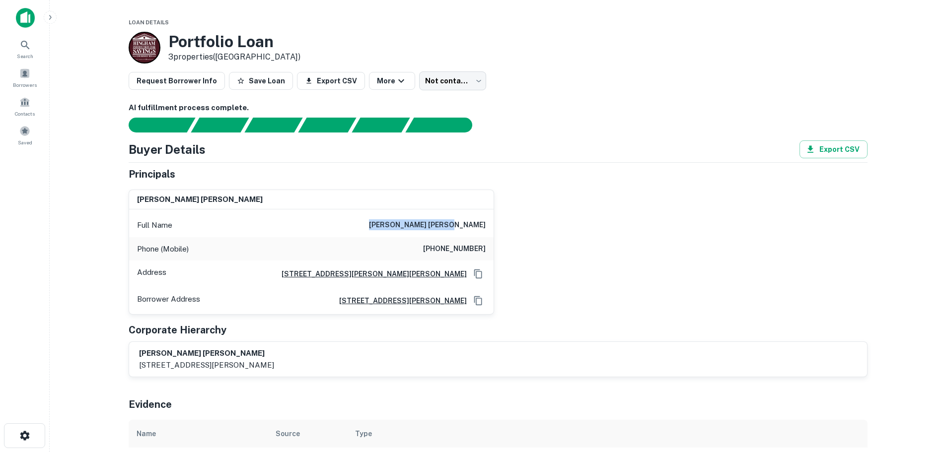
drag, startPoint x: 411, startPoint y: 225, endPoint x: 498, endPoint y: 230, distance: 87.5
click at [498, 230] on div "[PERSON_NAME] [PERSON_NAME] Full Name [PERSON_NAME] [PERSON_NAME] Phone (Mobile…" at bounding box center [494, 249] width 747 height 134
copy h6 "[PERSON_NAME] [PERSON_NAME]"
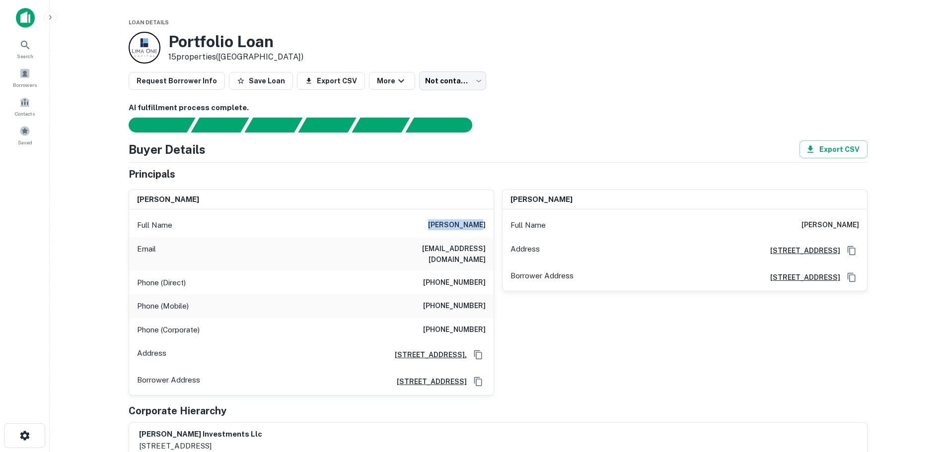
drag, startPoint x: 437, startPoint y: 224, endPoint x: 486, endPoint y: 233, distance: 50.5
click at [486, 233] on div "Full Name david capote" at bounding box center [311, 226] width 365 height 24
copy h6 "david capote"
drag, startPoint x: 410, startPoint y: 251, endPoint x: 494, endPoint y: 257, distance: 84.1
click at [494, 257] on div "david capote Full Name david capote Email davidec1@bellsouth.net Phone (Direct)…" at bounding box center [312, 293] width 366 height 207
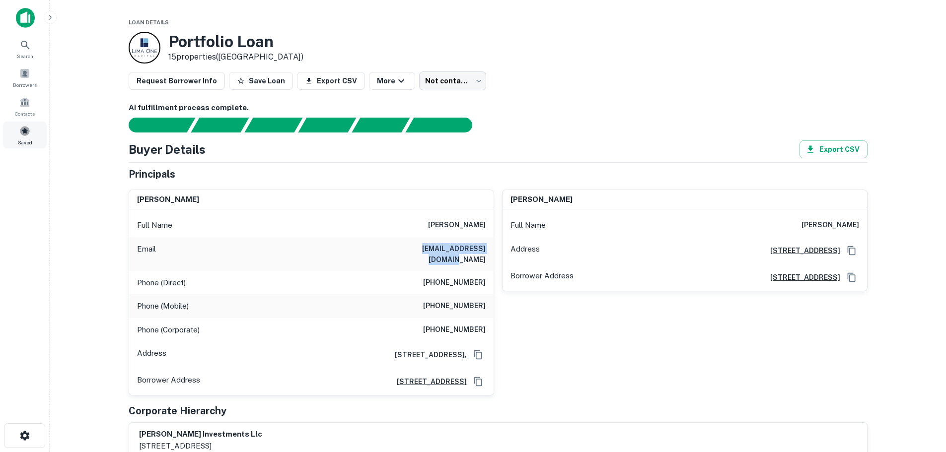
copy h6 "davidec1@bellsouth.net"
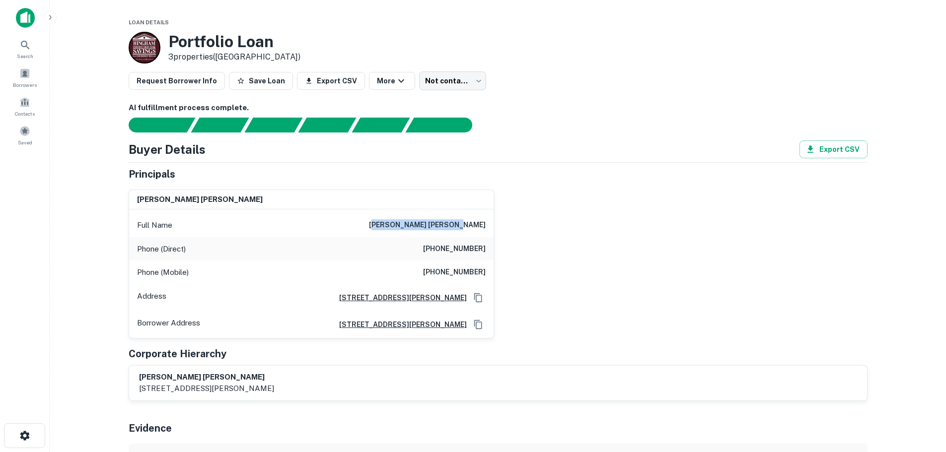
drag, startPoint x: 417, startPoint y: 222, endPoint x: 516, endPoint y: 222, distance: 98.8
click at [516, 222] on div "[PERSON_NAME] [PERSON_NAME] Full Name [PERSON_NAME] [PERSON_NAME] Phone (Direct…" at bounding box center [494, 260] width 747 height 157
click at [395, 215] on div "Full Name [PERSON_NAME] [PERSON_NAME]" at bounding box center [311, 226] width 365 height 24
drag, startPoint x: 405, startPoint y: 221, endPoint x: 517, endPoint y: 225, distance: 111.9
click at [517, 225] on div "[PERSON_NAME] [PERSON_NAME] Full Name [PERSON_NAME] [PERSON_NAME] Phone (Direct…" at bounding box center [494, 260] width 747 height 157
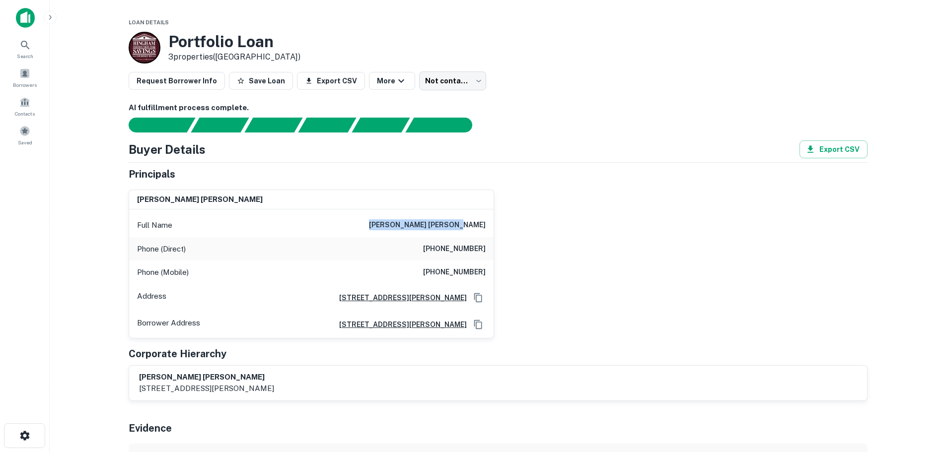
copy h6 "[PERSON_NAME] [PERSON_NAME]"
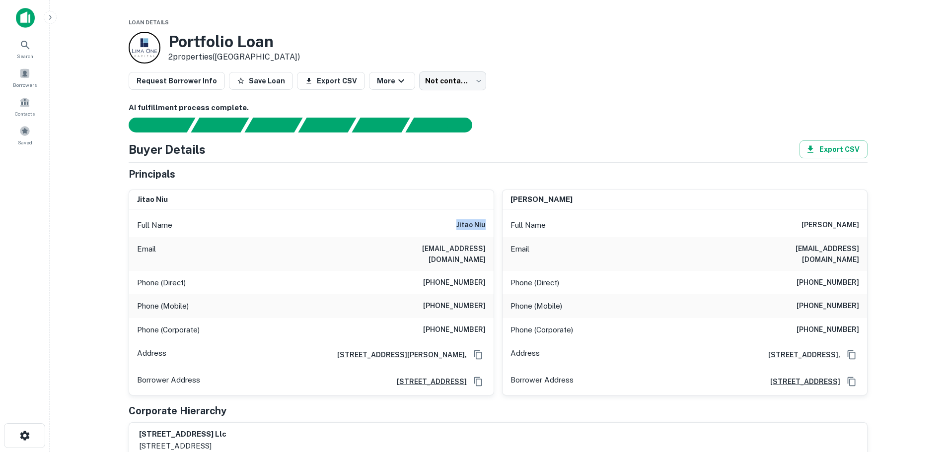
drag, startPoint x: 455, startPoint y: 223, endPoint x: 490, endPoint y: 225, distance: 34.8
click at [490, 225] on div "Full Name [PERSON_NAME]" at bounding box center [311, 226] width 365 height 24
copy h6 "jitao niu"
drag, startPoint x: 434, startPoint y: 251, endPoint x: 486, endPoint y: 250, distance: 51.7
click at [486, 250] on div "Email [EMAIL_ADDRESS][DOMAIN_NAME]" at bounding box center [311, 254] width 365 height 34
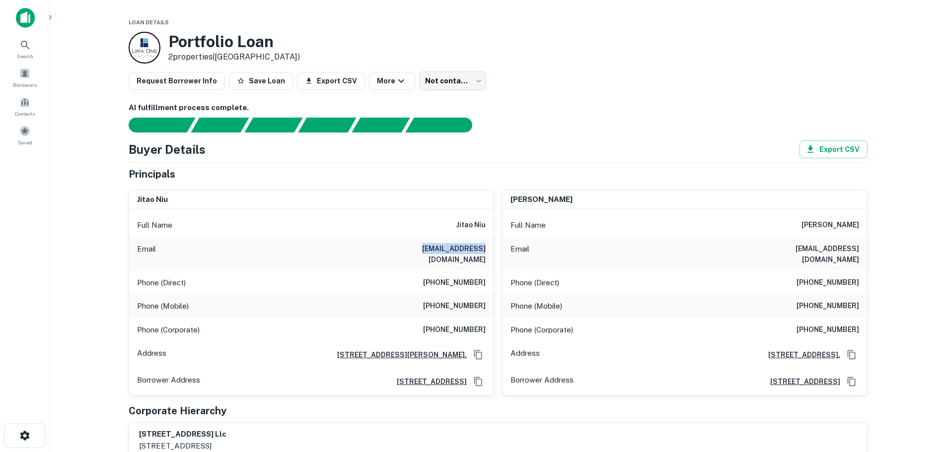
copy h6 "[EMAIL_ADDRESS][DOMAIN_NAME]"
drag, startPoint x: 820, startPoint y: 223, endPoint x: 869, endPoint y: 226, distance: 49.2
copy h6 "[PERSON_NAME]"
drag, startPoint x: 778, startPoint y: 248, endPoint x: 872, endPoint y: 257, distance: 94.3
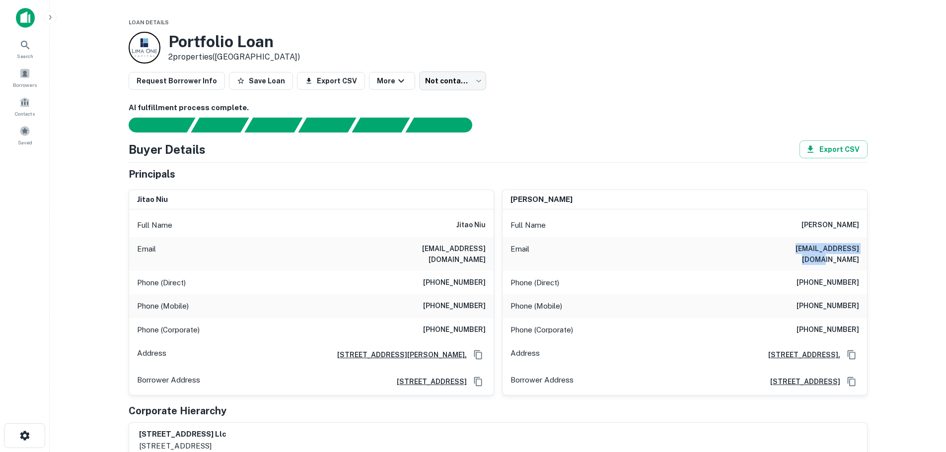
copy h6 "[EMAIL_ADDRESS][DOMAIN_NAME]"
